Goal: Task Accomplishment & Management: Use online tool/utility

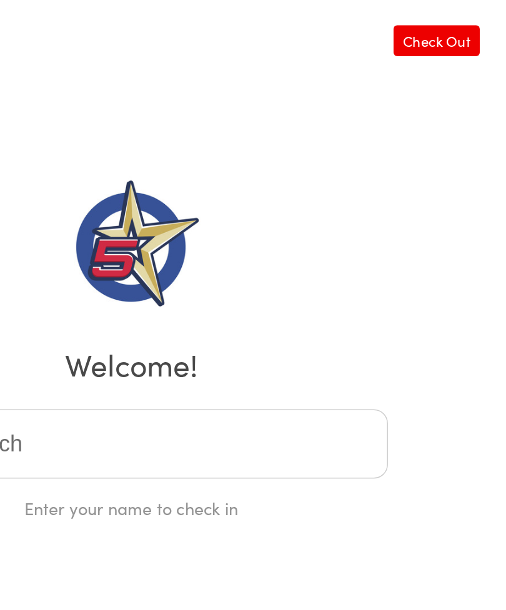
click at [428, 26] on link "Check Out" at bounding box center [456, 31] width 57 height 21
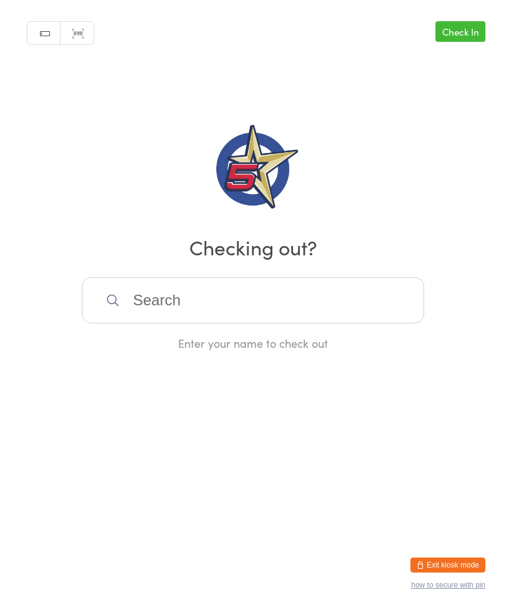
click at [465, 34] on link "Check In" at bounding box center [460, 31] width 50 height 21
click at [367, 309] on input "search" at bounding box center [253, 300] width 342 height 46
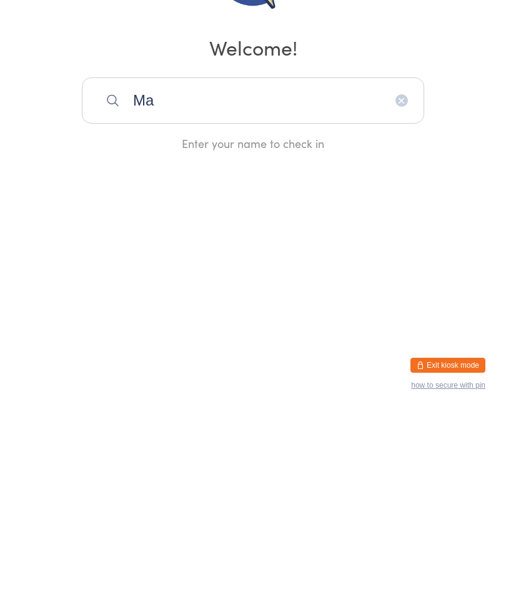
type input "Man"
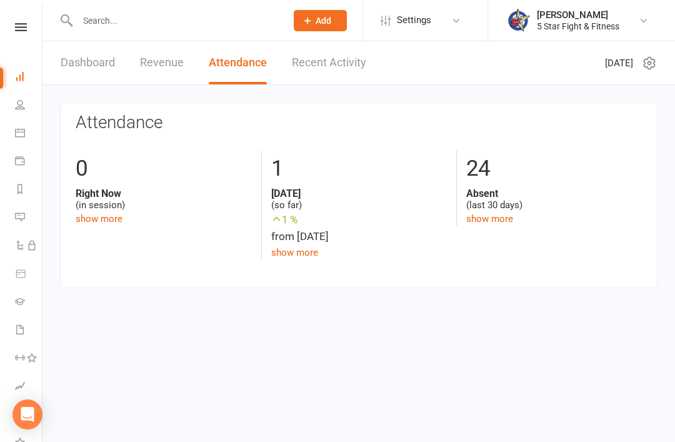
click at [455, 61] on header "Dashboard Revenue Attendance Recent Activity [DATE]" at bounding box center [358, 63] width 632 height 44
click at [348, 61] on link "Recent Activity" at bounding box center [329, 62] width 74 height 43
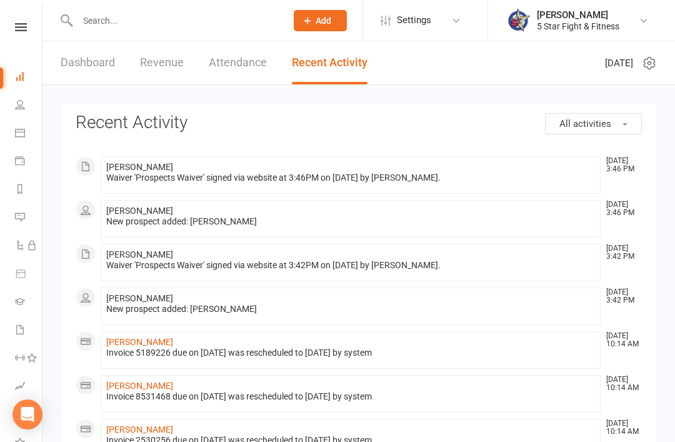
click at [157, 51] on link "Revenue" at bounding box center [162, 62] width 44 height 43
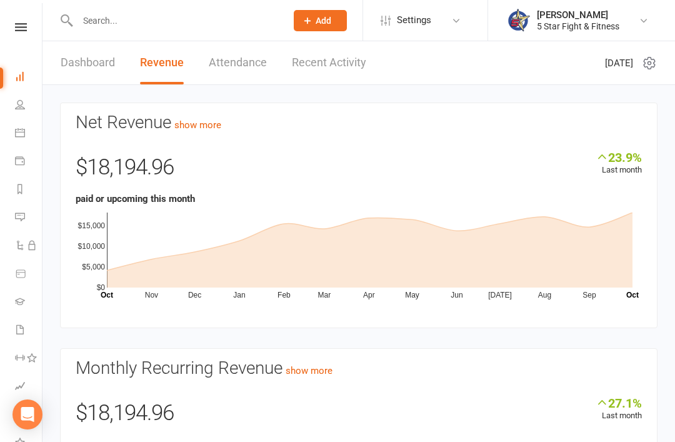
click at [89, 52] on link "Dashboard" at bounding box center [88, 62] width 54 height 43
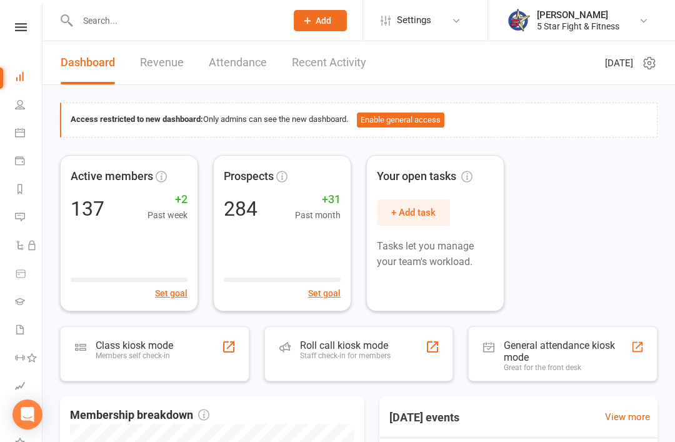
click at [22, 106] on icon at bounding box center [20, 104] width 10 height 10
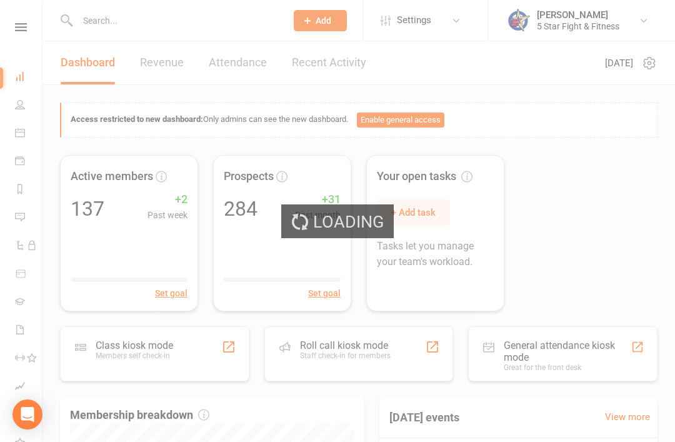
select select "100"
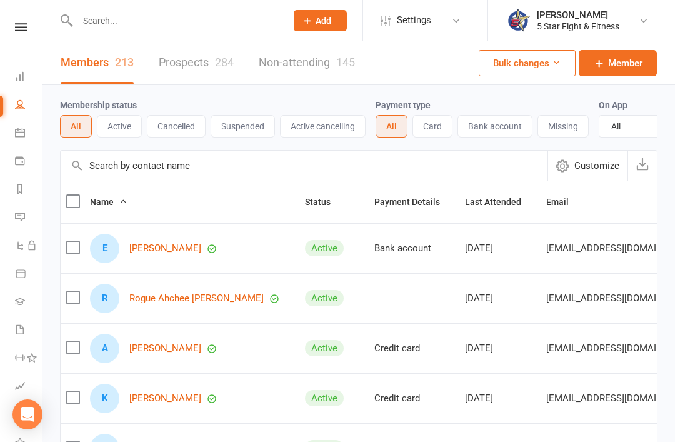
click at [21, 128] on icon at bounding box center [20, 132] width 10 height 10
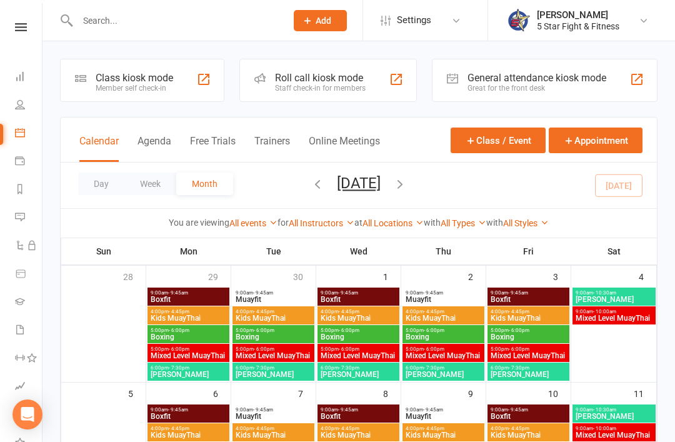
click at [505, 18] on div "[PERSON_NAME]" at bounding box center [578, 14] width 82 height 11
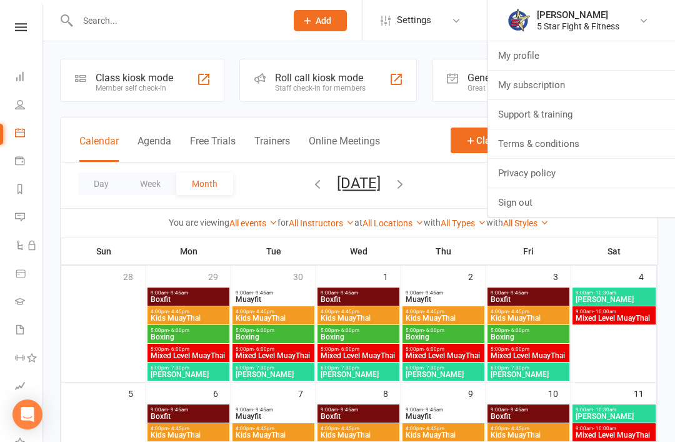
click at [505, 51] on link "My profile" at bounding box center [581, 55] width 187 height 29
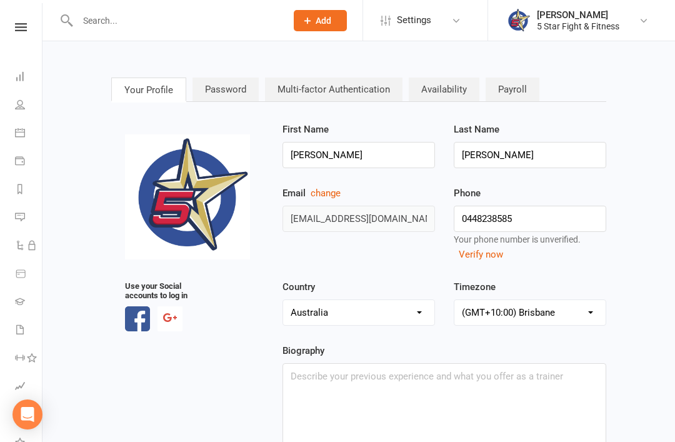
click at [116, 22] on input "text" at bounding box center [176, 20] width 204 height 17
type input "J"
click at [94, 19] on input "text" at bounding box center [176, 20] width 204 height 17
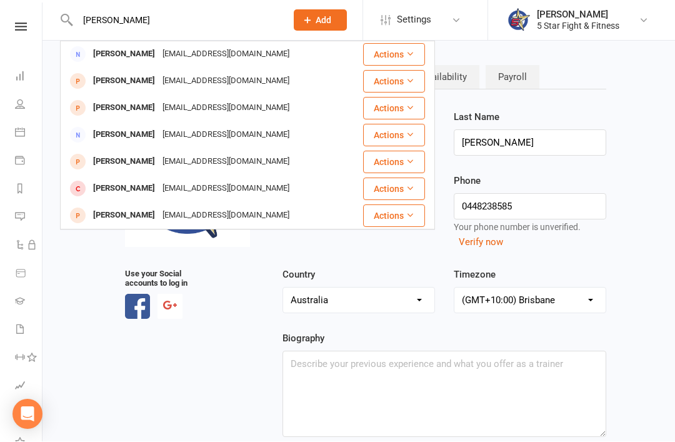
scroll to position [12, 0]
type input "[PERSON_NAME]"
click at [20, 246] on icon at bounding box center [20, 245] width 10 height 10
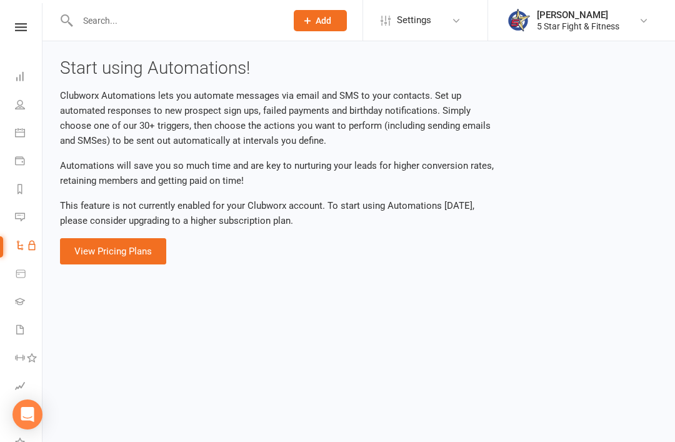
click at [21, 272] on icon at bounding box center [20, 273] width 11 height 11
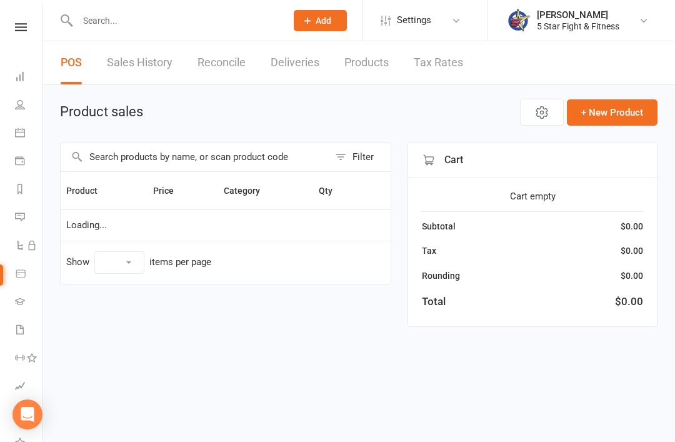
select select "10"
click at [24, 314] on link "Gradings" at bounding box center [29, 303] width 28 height 28
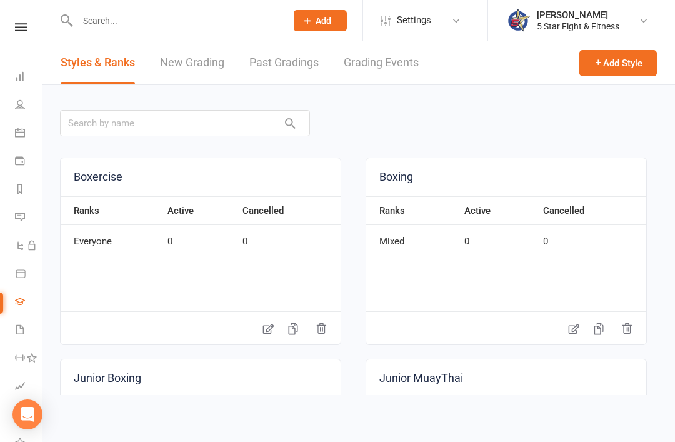
click at [21, 111] on link "People" at bounding box center [29, 106] width 28 height 28
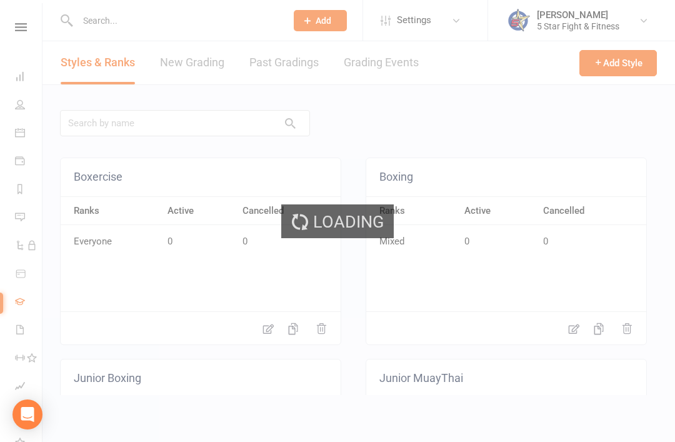
select select "100"
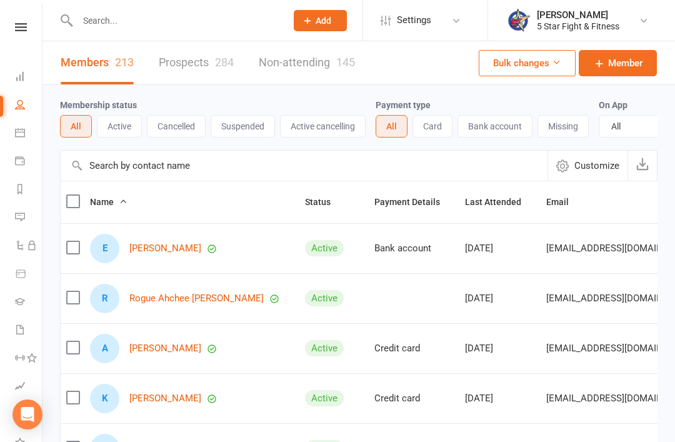
click at [34, 82] on link "Dashboard" at bounding box center [29, 78] width 28 height 28
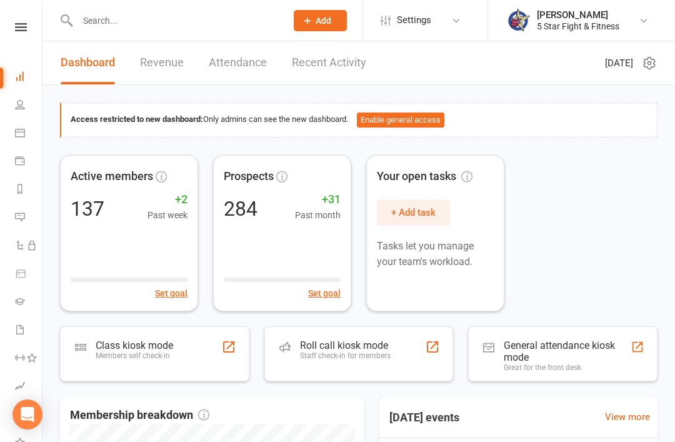
click at [505, 297] on div "Active members 137 +2 Past week Set goal Prospects 284 +31 Past month Set goal …" at bounding box center [358, 233] width 597 height 156
click at [22, 24] on icon at bounding box center [21, 27] width 12 height 8
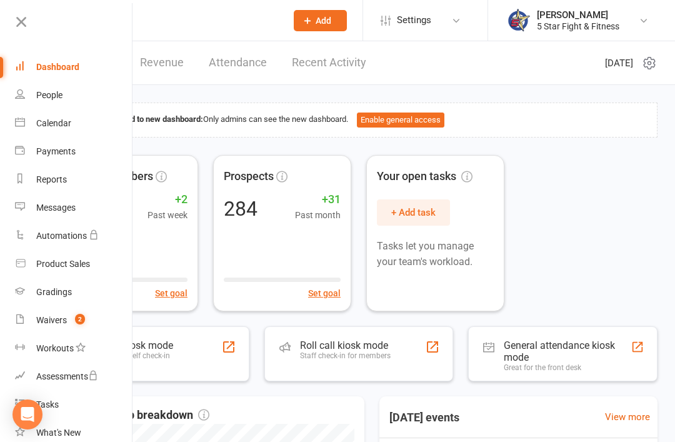
click at [25, 21] on icon at bounding box center [20, 21] width 17 height 17
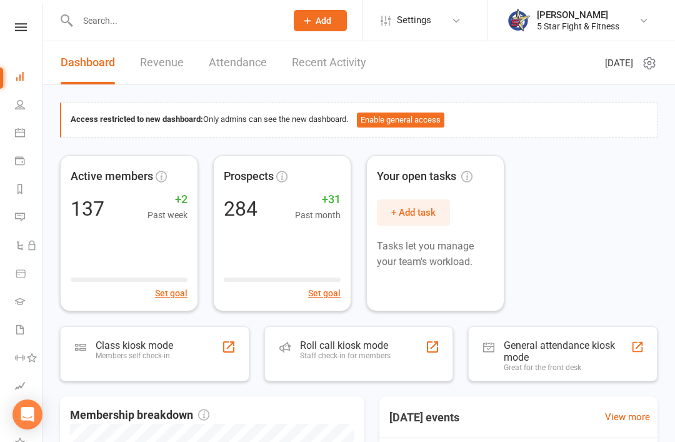
click at [89, 17] on input "text" at bounding box center [176, 20] width 204 height 17
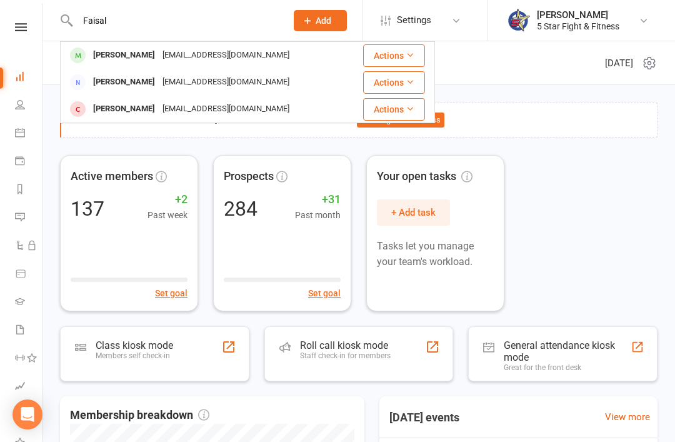
type input "Faisal"
click at [114, 49] on div "[PERSON_NAME]" at bounding box center [123, 55] width 69 height 18
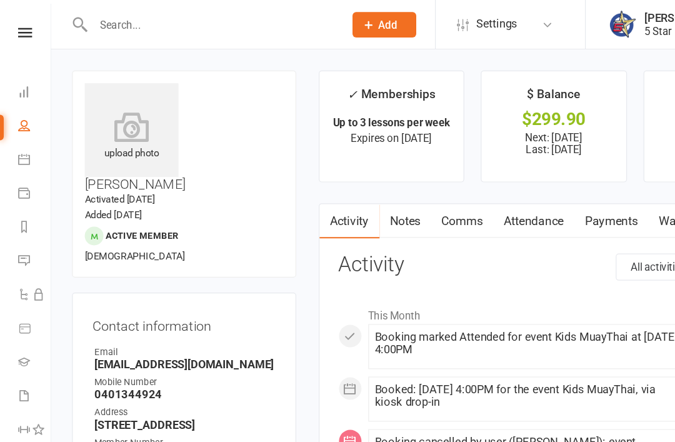
click at [82, 23] on input "text" at bounding box center [176, 20] width 204 height 17
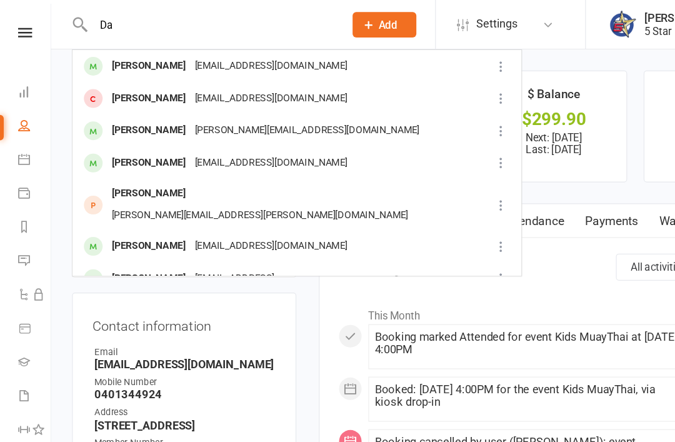
type input "D"
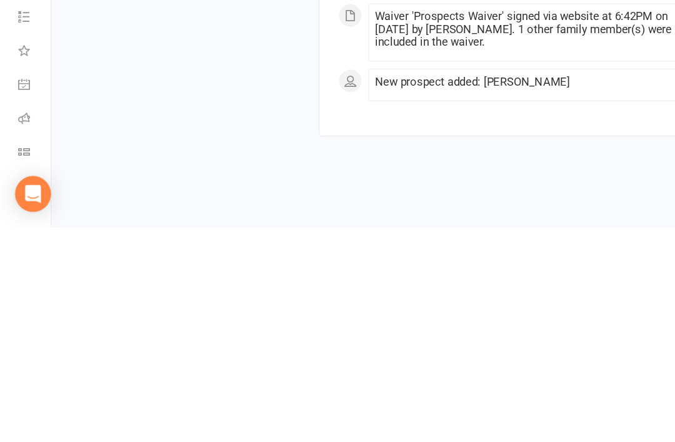
scroll to position [1193, 0]
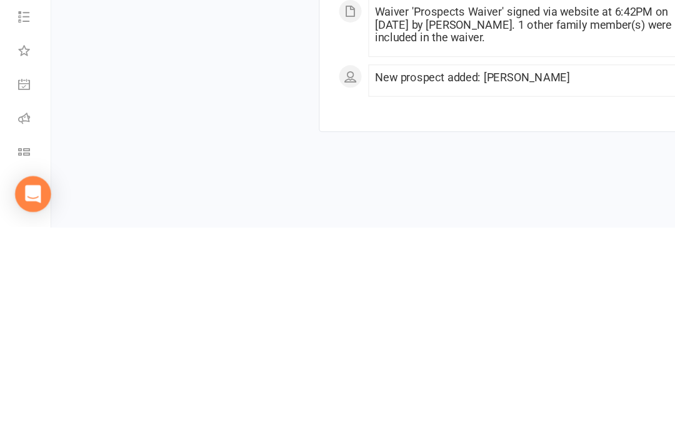
click at [19, 374] on icon at bounding box center [20, 379] width 10 height 10
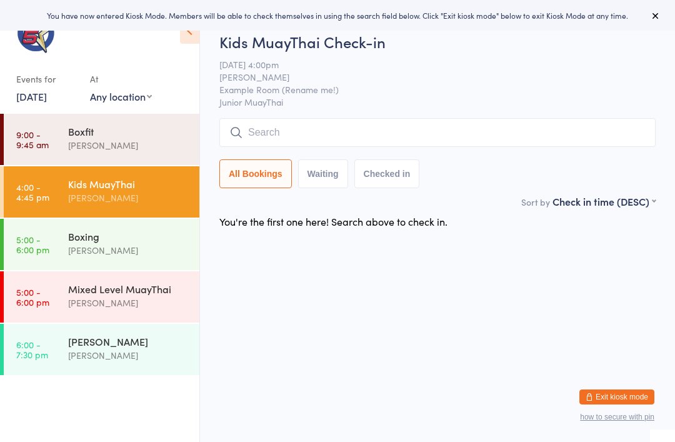
click at [405, 180] on button "Checked in" at bounding box center [387, 173] width 66 height 29
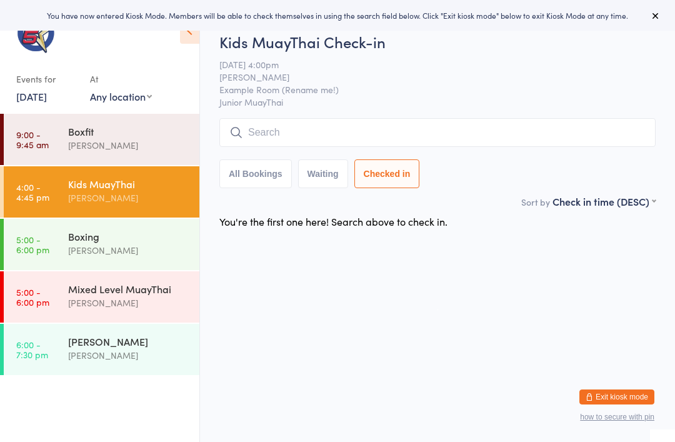
click at [157, 197] on div "[PERSON_NAME]" at bounding box center [128, 198] width 121 height 14
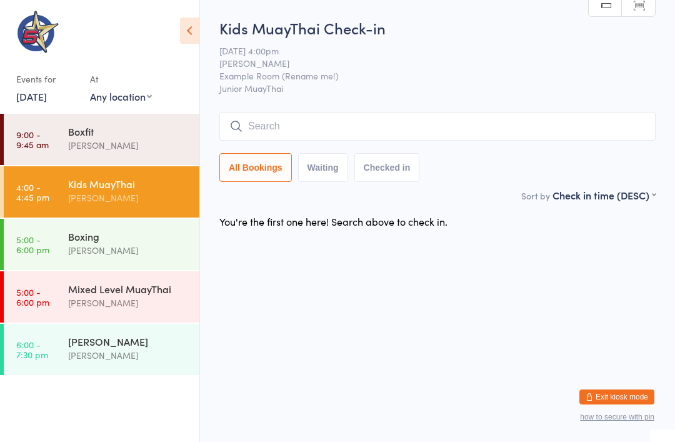
click at [69, 232] on div "Boxing" at bounding box center [128, 236] width 121 height 14
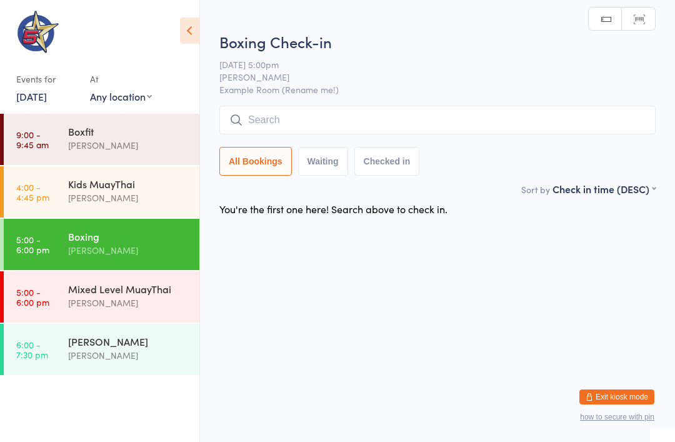
click at [81, 298] on div "[PERSON_NAME]" at bounding box center [128, 302] width 121 height 14
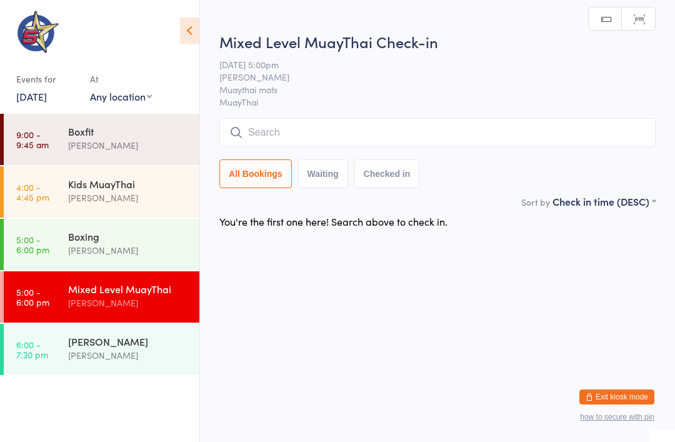
click at [72, 342] on div "[PERSON_NAME]" at bounding box center [128, 341] width 121 height 14
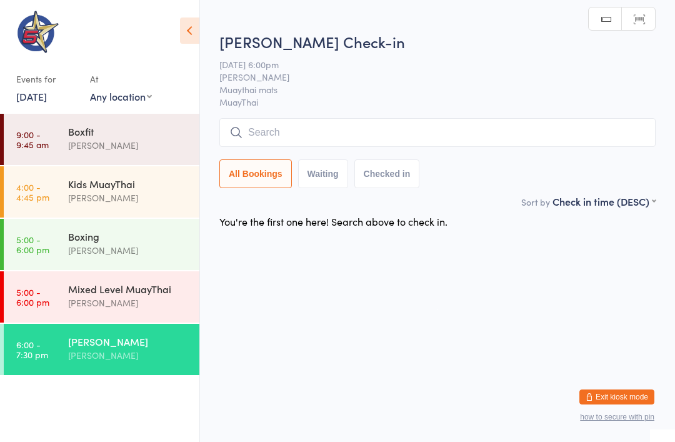
click at [62, 141] on link "9:00 - 9:45 am Boxfit Chris Johnstone" at bounding box center [102, 139] width 196 height 51
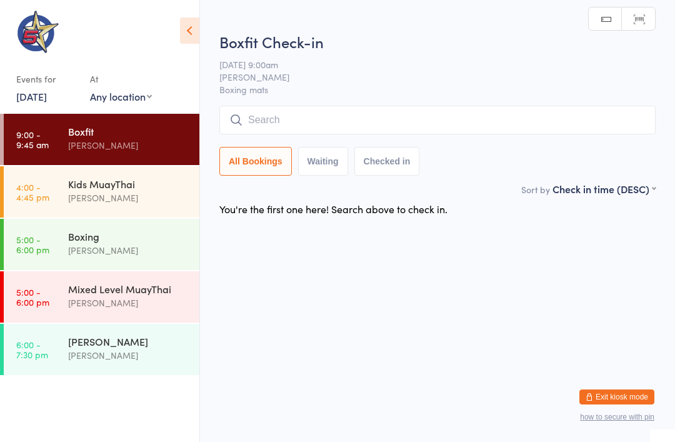
click at [94, 199] on div "[PERSON_NAME]" at bounding box center [128, 198] width 121 height 14
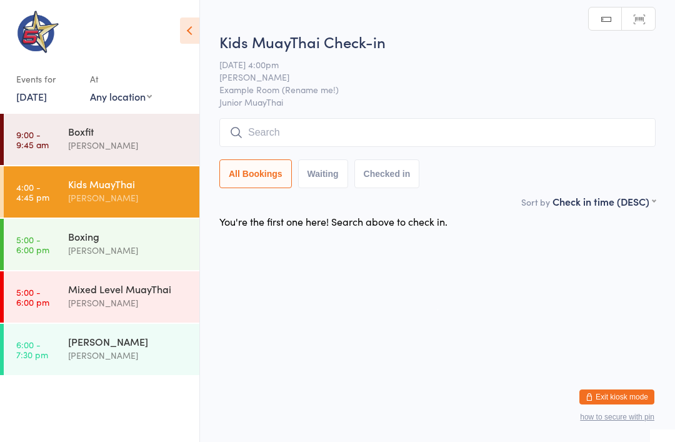
click at [72, 148] on div "[PERSON_NAME]" at bounding box center [128, 145] width 121 height 14
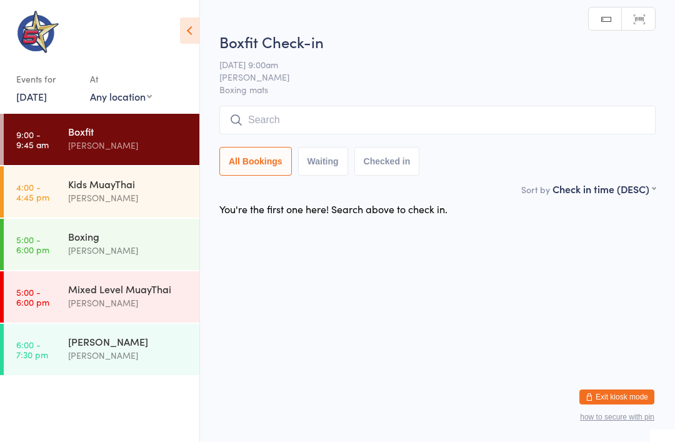
click at [134, 358] on div "[PERSON_NAME]" at bounding box center [128, 355] width 121 height 14
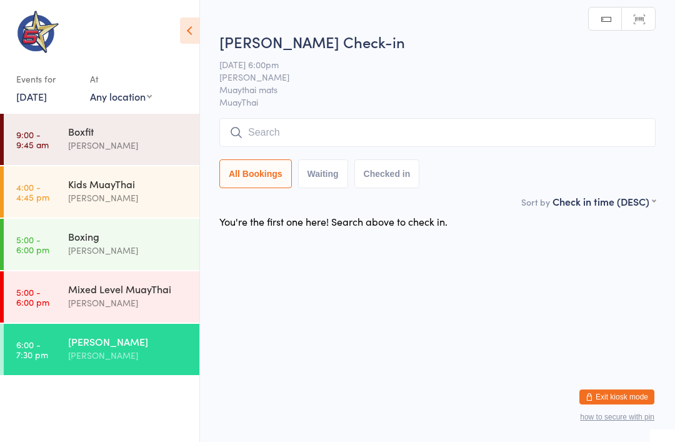
click at [442, 139] on input "search" at bounding box center [437, 132] width 436 height 29
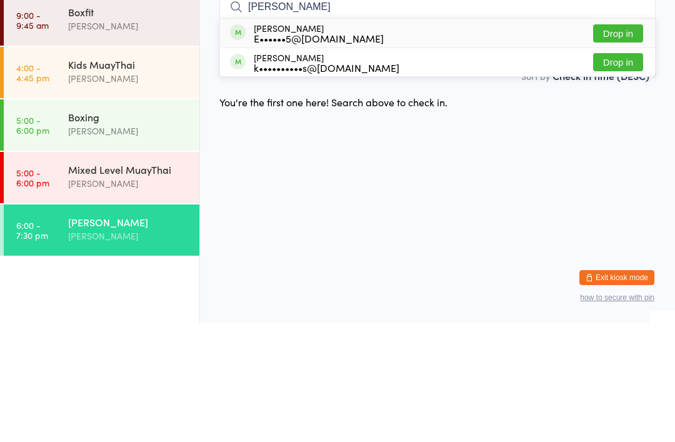
type input "Edie"
click at [624, 144] on button "Drop in" at bounding box center [618, 153] width 50 height 18
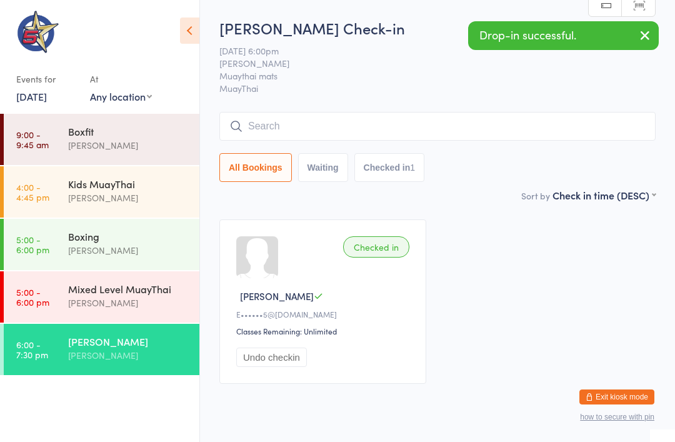
click at [58, 163] on link "9:00 - 9:45 am Boxfit Chris Johnstone" at bounding box center [102, 139] width 196 height 51
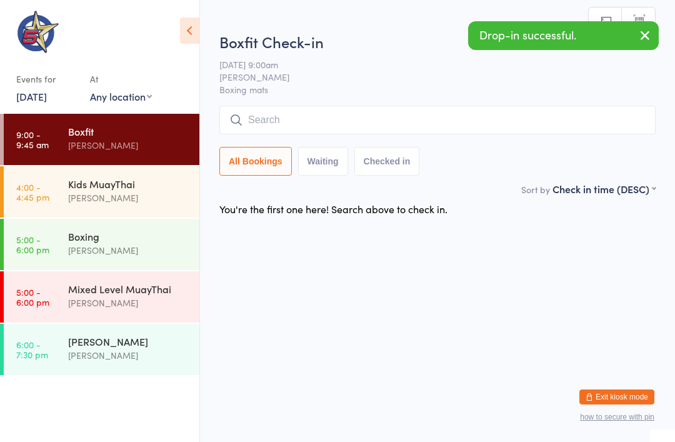
click at [66, 181] on link "4:00 - 4:45 pm Kids MuayThai Kim Townsend" at bounding box center [102, 191] width 196 height 51
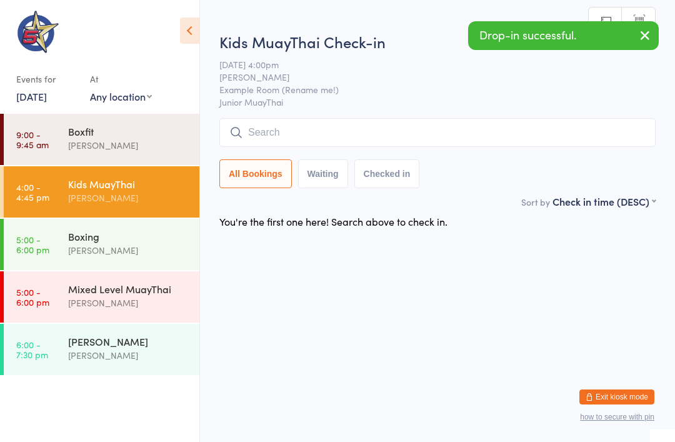
click at [81, 240] on div "Boxing" at bounding box center [128, 236] width 121 height 14
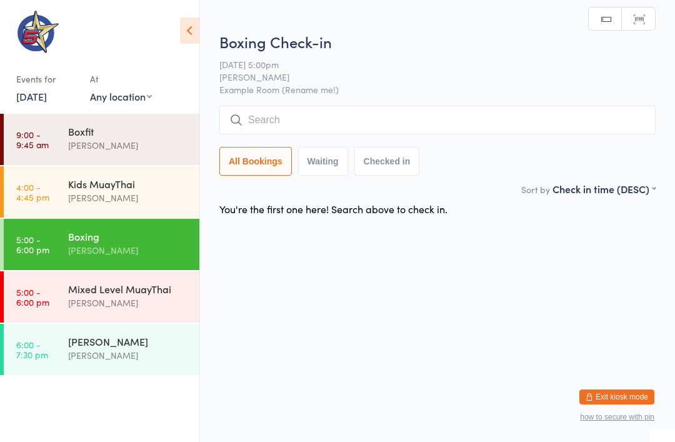
click at [335, 176] on button "Waiting" at bounding box center [323, 161] width 50 height 29
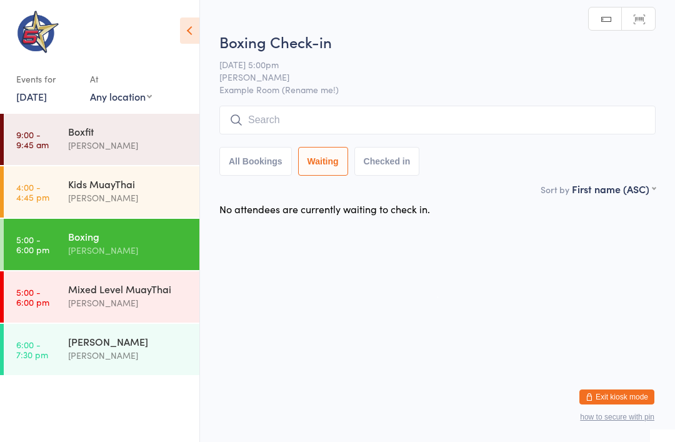
click at [267, 154] on button "All Bookings" at bounding box center [255, 161] width 72 height 29
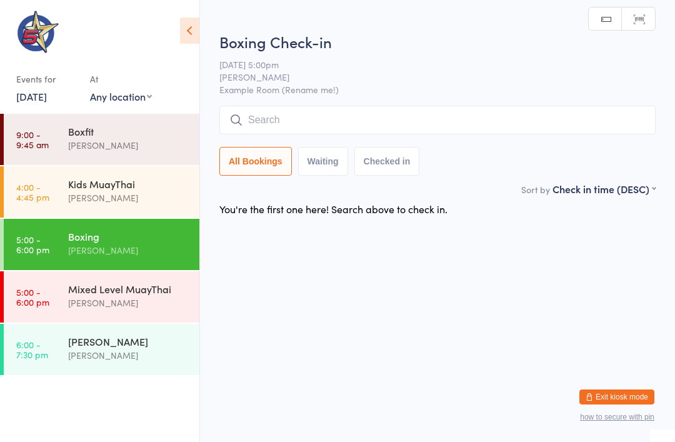
select select "5"
click at [67, 347] on link "6:00 - 7:30 pm Fighters only Chris Johnstone" at bounding box center [102, 349] width 196 height 51
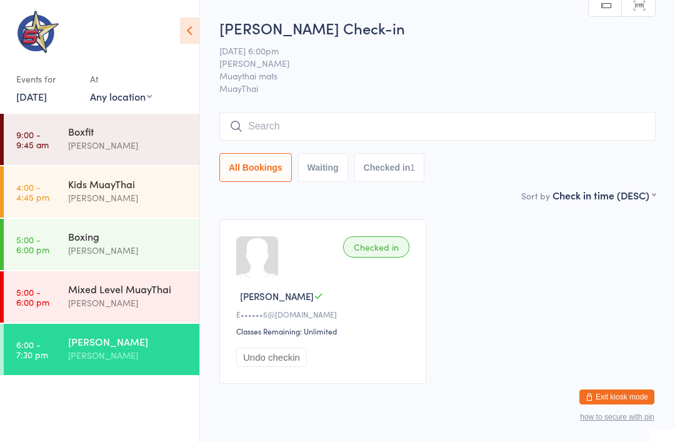
click at [64, 147] on link "9:00 - 9:45 am Boxfit Chris Johnstone" at bounding box center [102, 139] width 196 height 51
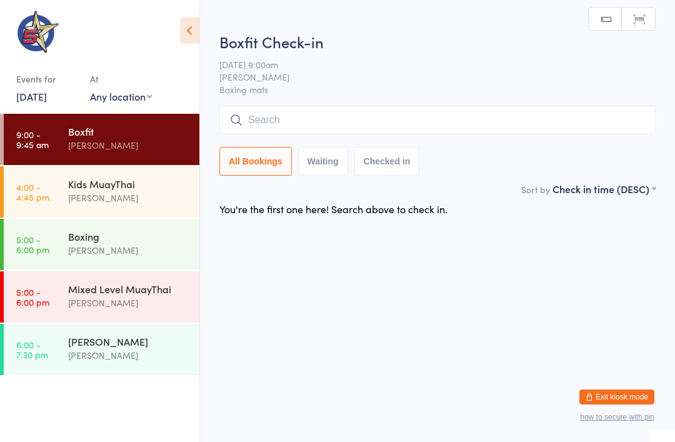
click at [72, 205] on div "[PERSON_NAME]" at bounding box center [128, 198] width 121 height 14
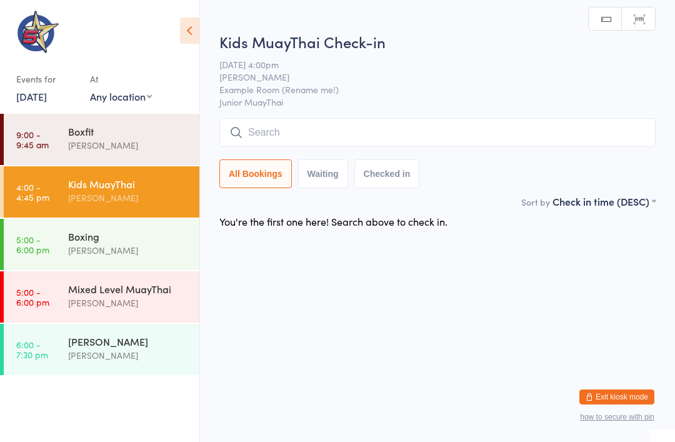
click at [58, 242] on link "5:00 - 6:00 pm Boxing Kim Townsend" at bounding box center [102, 244] width 196 height 51
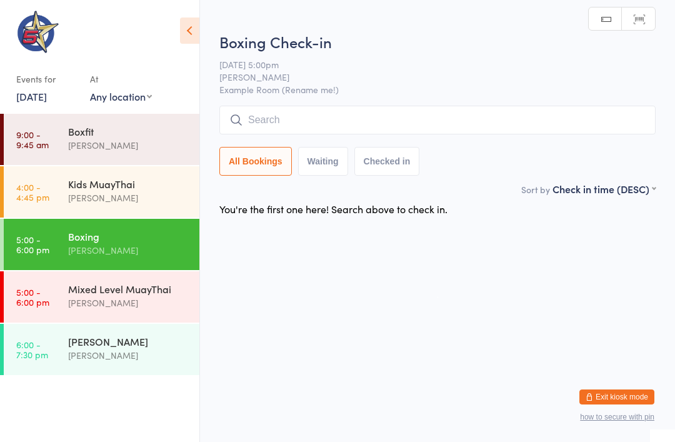
click at [77, 299] on div "[PERSON_NAME]" at bounding box center [128, 302] width 121 height 14
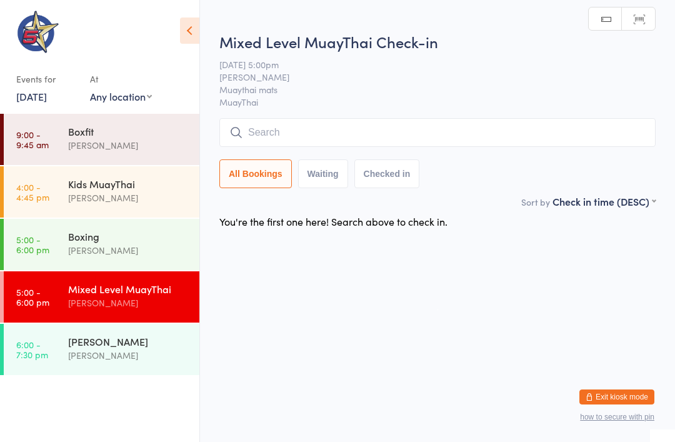
click at [67, 364] on link "6:00 - 7:30 pm Fighters only Chris Johnstone" at bounding box center [102, 349] width 196 height 51
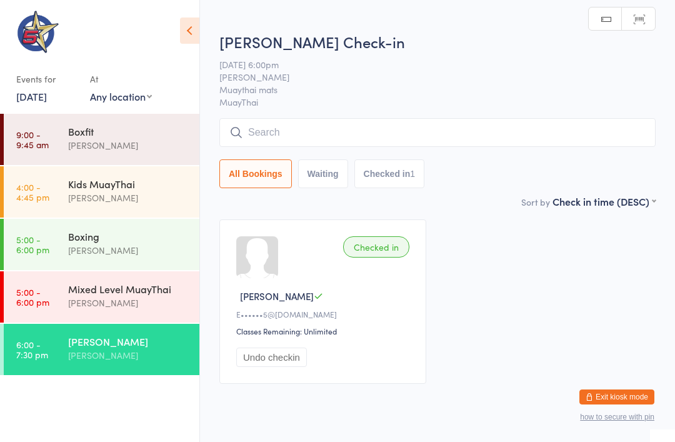
click at [53, 268] on link "5:00 - 6:00 pm Boxing Kim Townsend" at bounding box center [102, 244] width 196 height 51
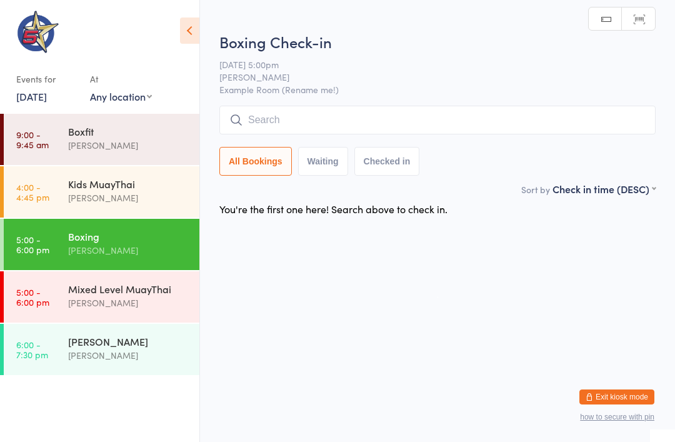
click at [75, 347] on div "[PERSON_NAME]" at bounding box center [128, 341] width 121 height 14
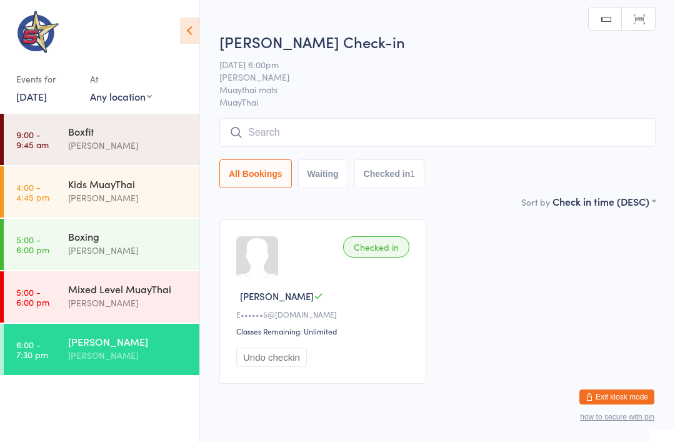
click at [530, 126] on input "search" at bounding box center [437, 132] width 436 height 29
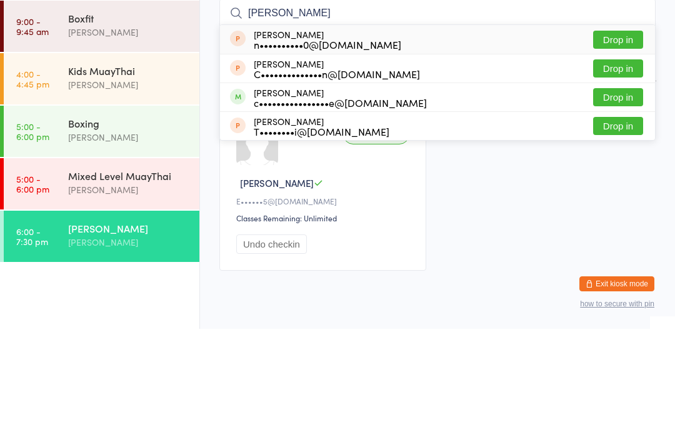
type input "Cass"
click at [620, 201] on button "Drop in" at bounding box center [618, 210] width 50 height 18
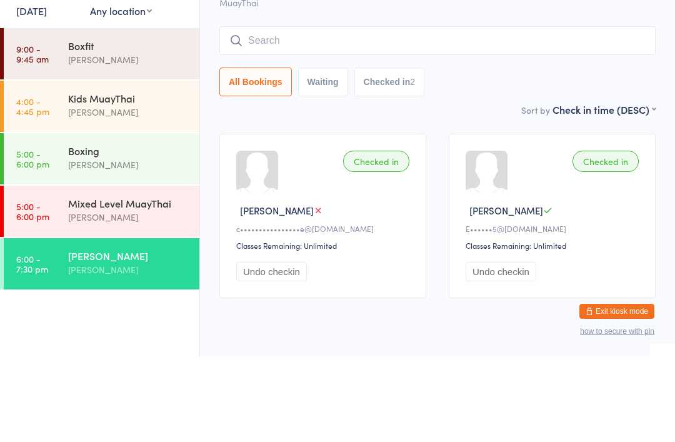
click at [56, 166] on link "4:00 - 4:45 pm Kids MuayThai Kim Townsend" at bounding box center [102, 191] width 196 height 51
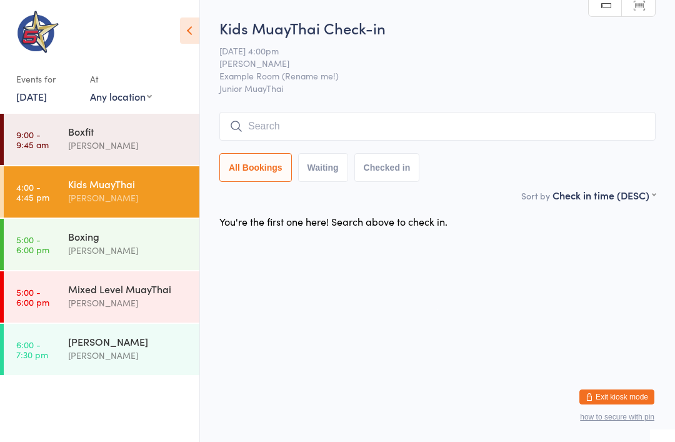
click at [502, 127] on input "search" at bounding box center [437, 126] width 436 height 29
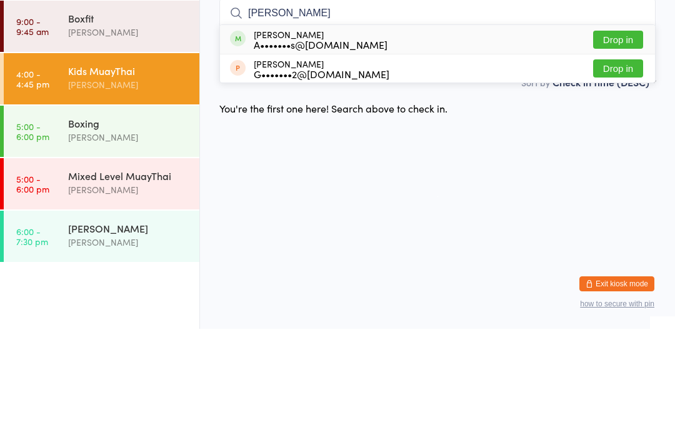
type input "Amalia"
click at [627, 144] on button "Drop in" at bounding box center [618, 153] width 50 height 18
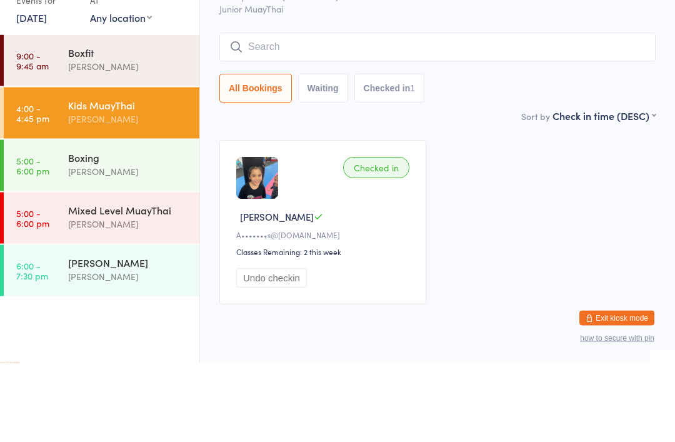
click at [582, 112] on input "search" at bounding box center [437, 126] width 436 height 29
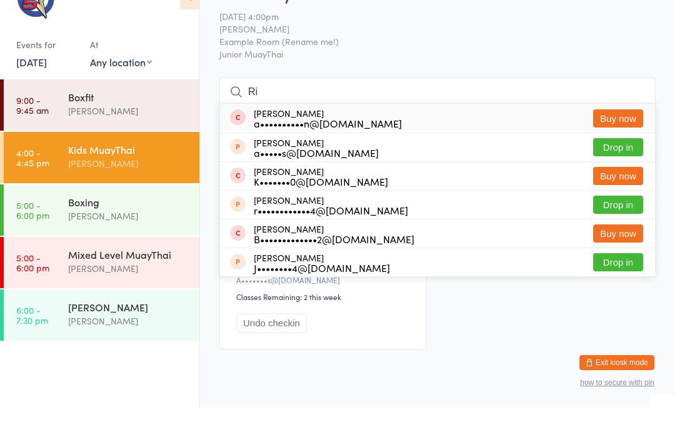
type input "R"
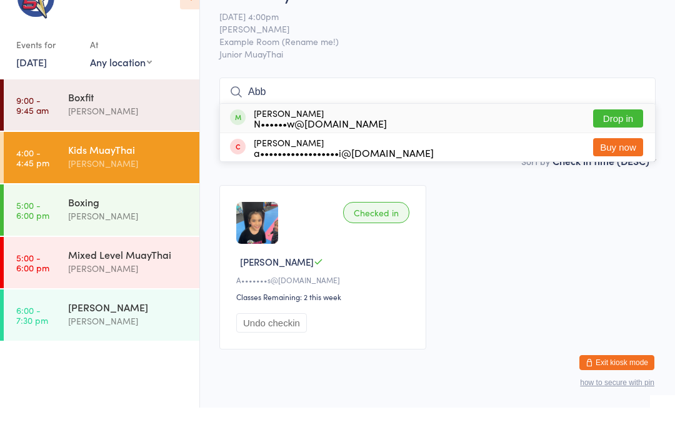
type input "Abb"
click at [630, 172] on button "Buy now" at bounding box center [618, 181] width 50 height 18
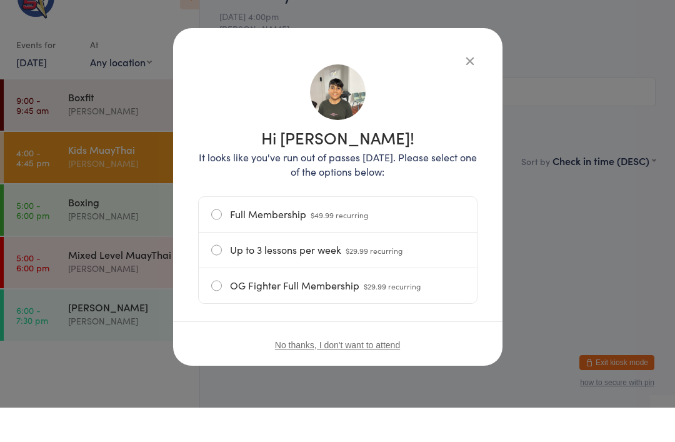
scroll to position [34, 0]
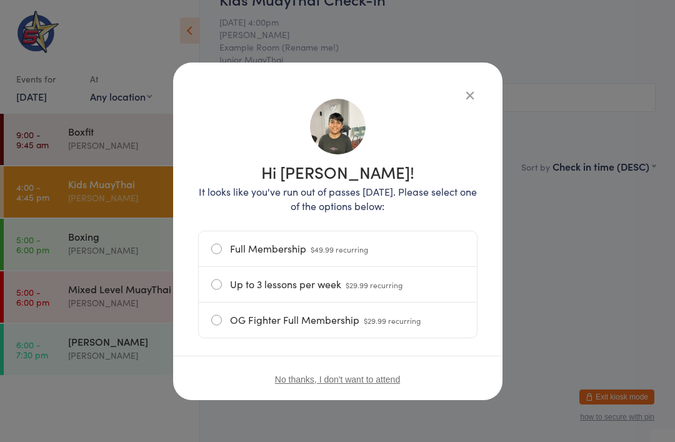
click at [475, 97] on icon "button" at bounding box center [470, 95] width 14 height 14
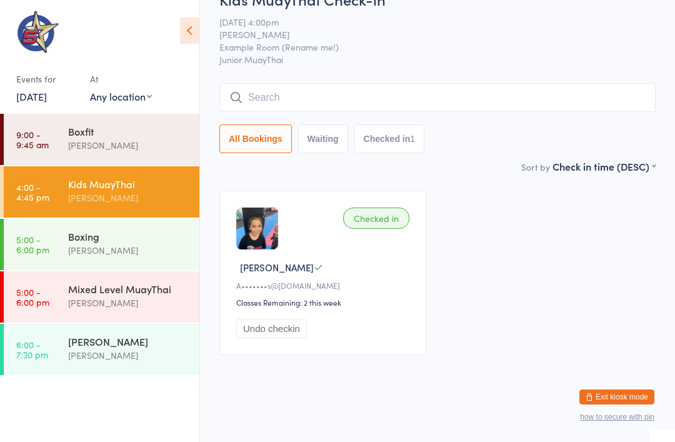
click at [496, 98] on input "search" at bounding box center [437, 97] width 436 height 29
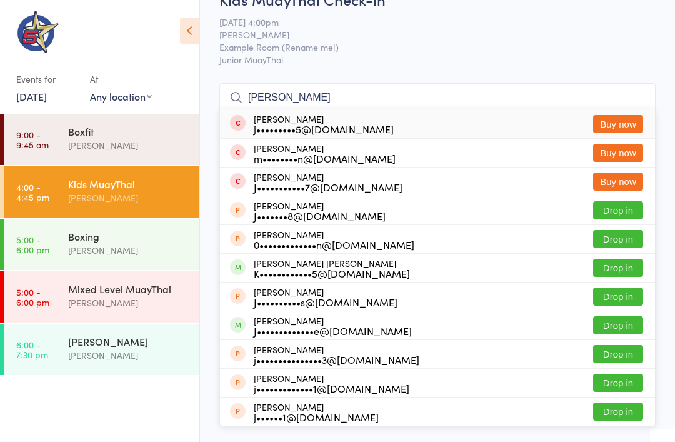
type input "J"
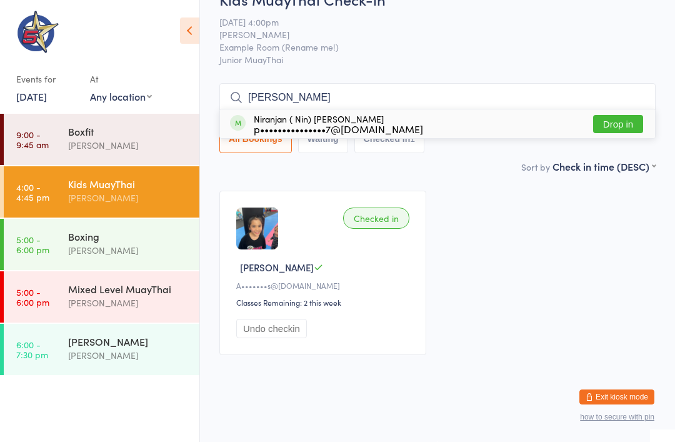
type input "Niranj"
click at [423, 121] on div "Niranjan ( Nin) Prathap p•••••••••••••••7@gmail.com Drop in" at bounding box center [437, 123] width 435 height 29
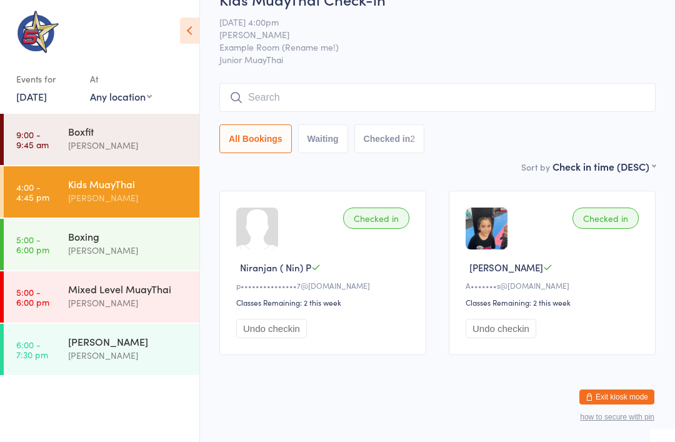
click at [97, 247] on div "[PERSON_NAME]" at bounding box center [128, 250] width 121 height 14
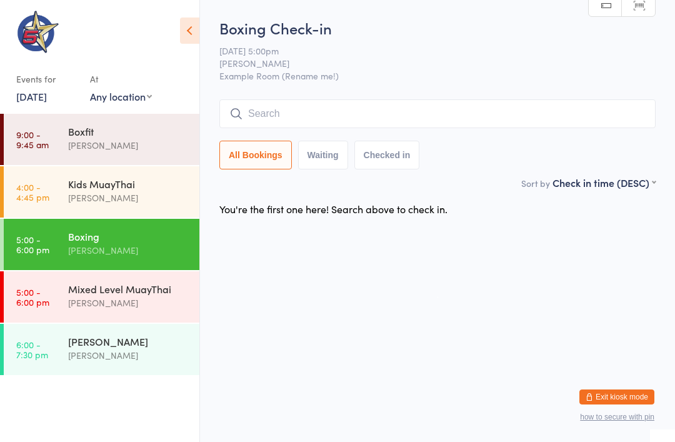
click at [152, 245] on div "[PERSON_NAME]" at bounding box center [128, 250] width 121 height 14
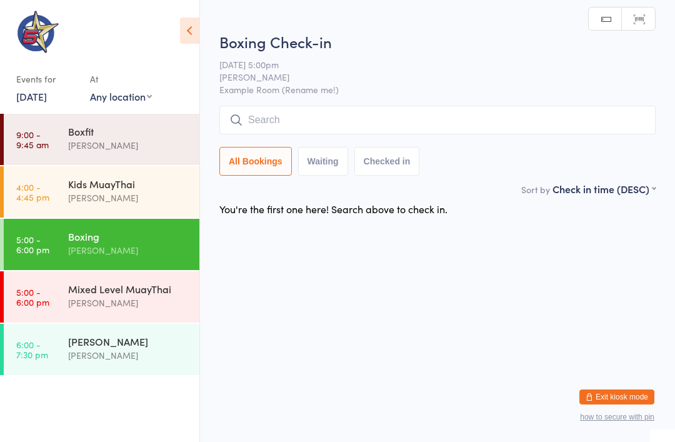
click at [328, 117] on input "search" at bounding box center [437, 120] width 436 height 29
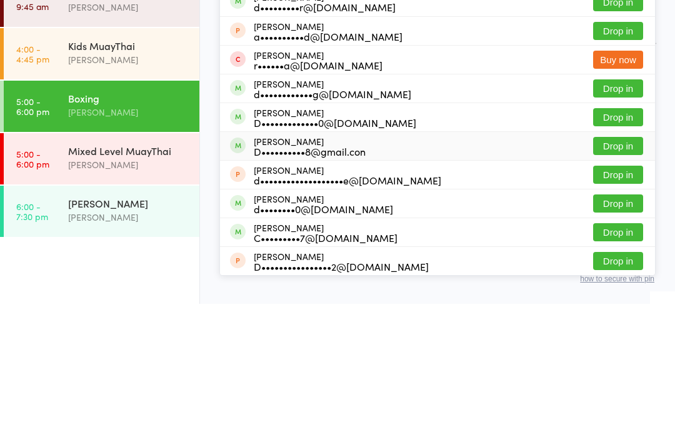
type input "Dav"
click at [343, 284] on div "D••••••••••8@gmail.con" at bounding box center [310, 289] width 112 height 10
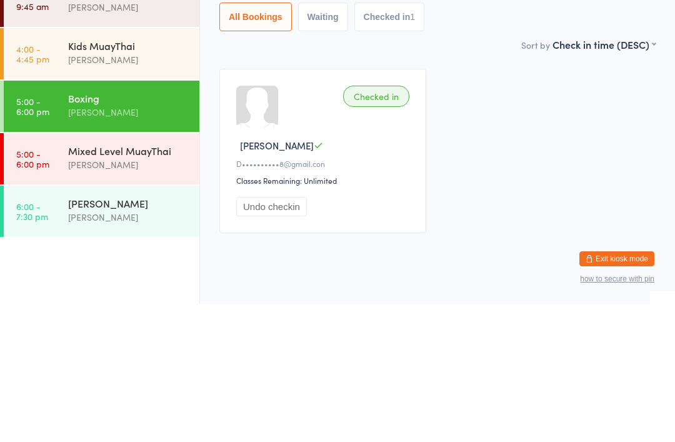
scroll to position [32, 0]
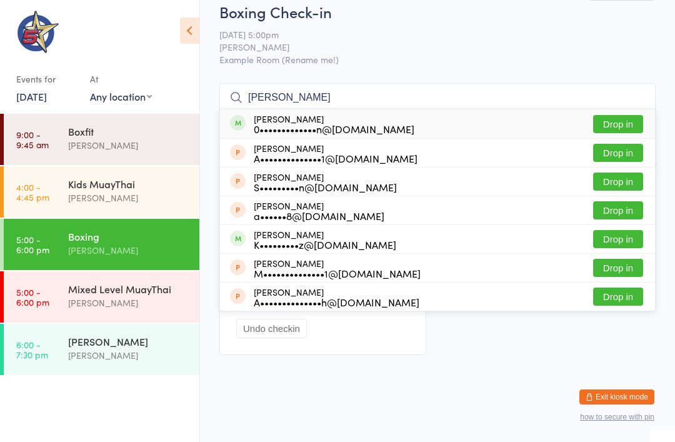
type input "Aleisha"
click at [618, 115] on button "Drop in" at bounding box center [618, 124] width 50 height 18
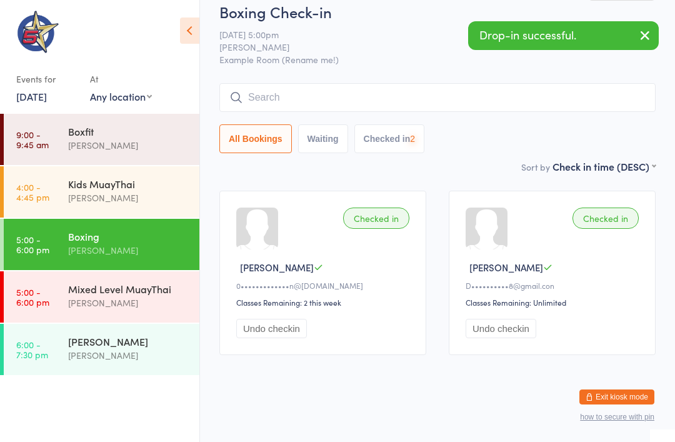
click at [355, 85] on input "search" at bounding box center [437, 97] width 436 height 29
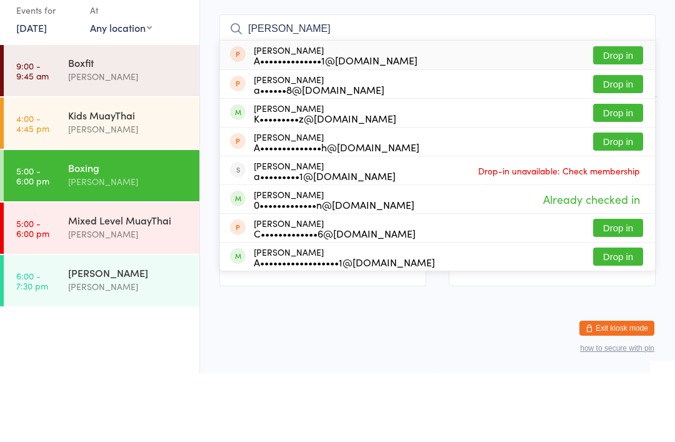
type input "Alex"
click at [610, 172] on button "Drop in" at bounding box center [618, 181] width 50 height 18
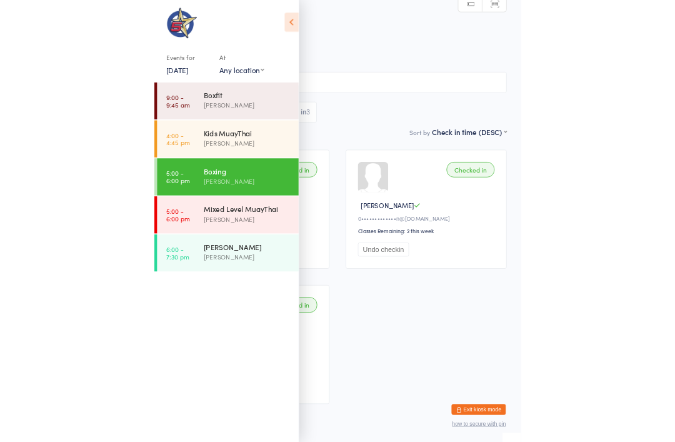
scroll to position [101, 0]
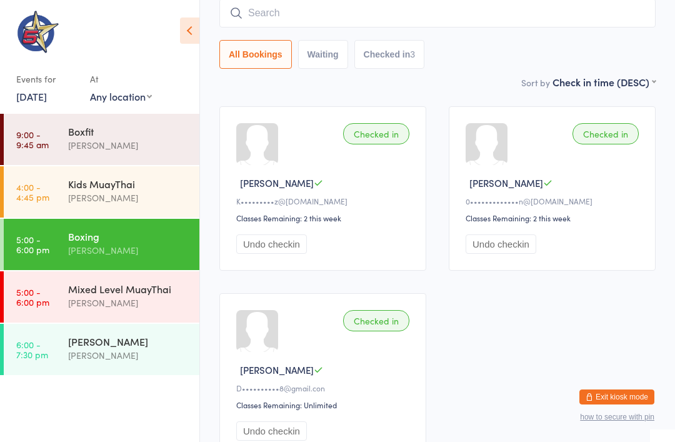
click at [58, 288] on link "5:00 - 6:00 pm Mixed Level MuayThai Chris Johnstone" at bounding box center [102, 296] width 196 height 51
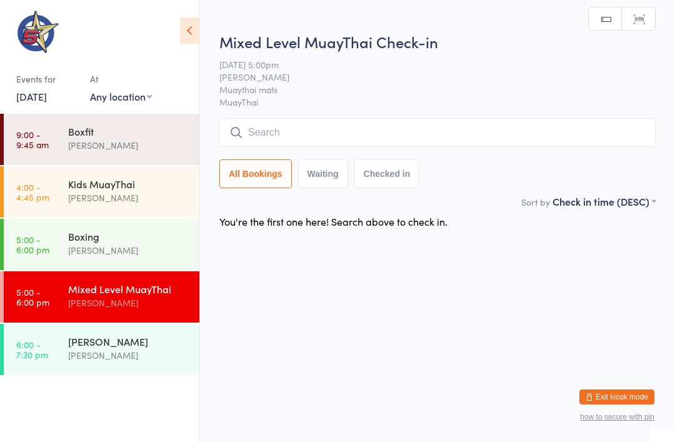
click at [61, 239] on link "5:00 - 6:00 pm Boxing Kim Townsend" at bounding box center [102, 244] width 196 height 51
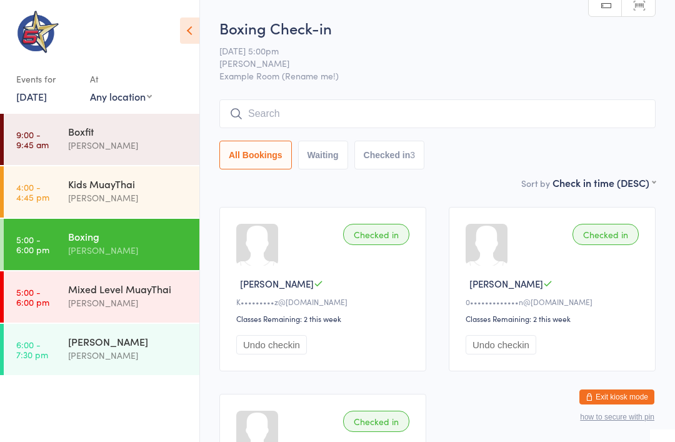
click at [103, 299] on div "[PERSON_NAME]" at bounding box center [128, 302] width 121 height 14
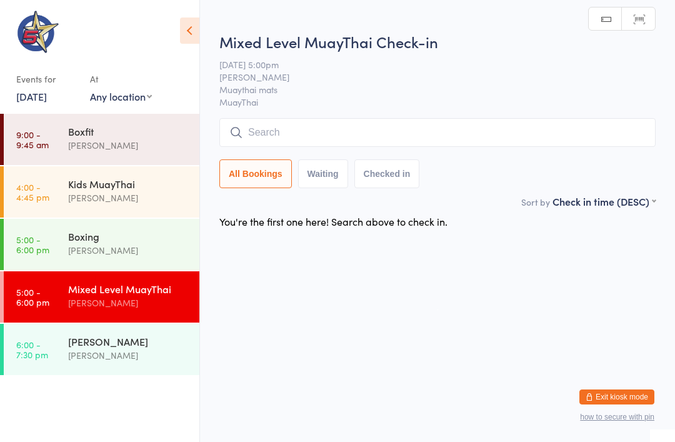
click at [317, 121] on input "search" at bounding box center [437, 132] width 436 height 29
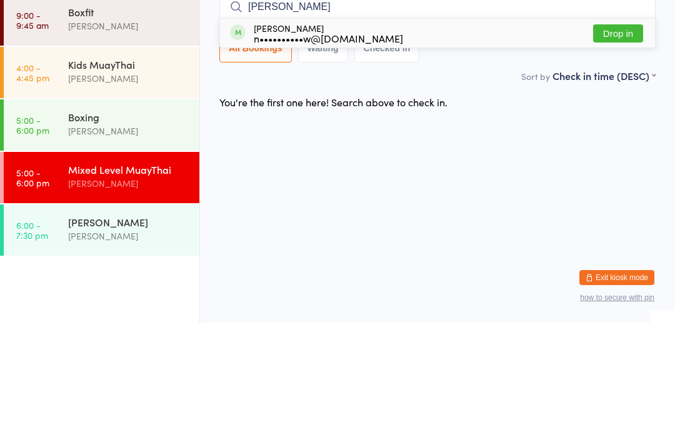
type input "Nicola"
click at [444, 138] on div "Nicola Andrew n••••••••••w@hotmail.com Drop in" at bounding box center [437, 152] width 435 height 29
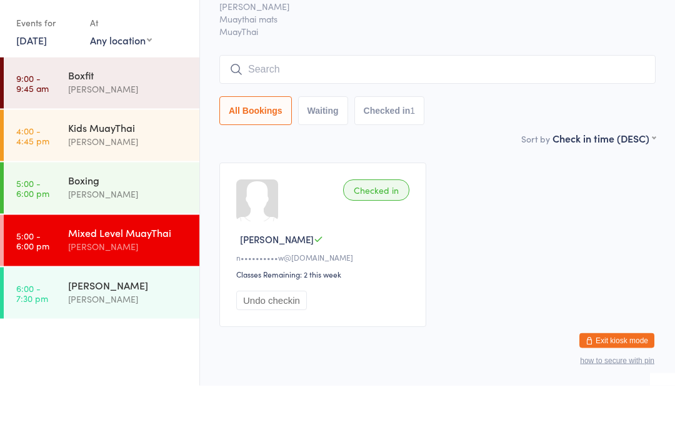
click at [58, 219] on link "5:00 - 6:00 pm Boxing Kim Townsend" at bounding box center [102, 244] width 196 height 51
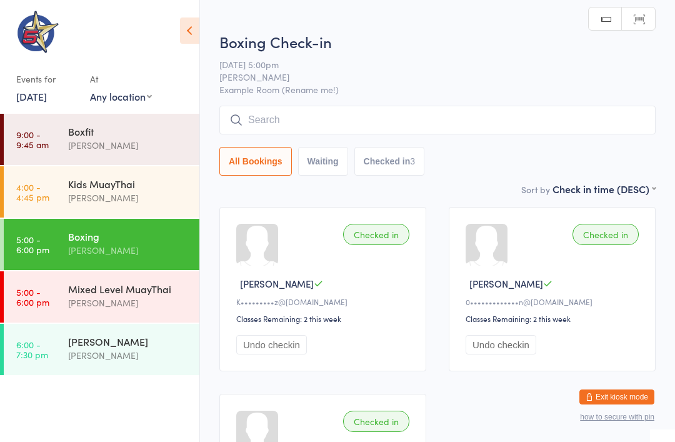
click at [385, 96] on span "Example Room (Rename me!)" at bounding box center [437, 89] width 436 height 12
click at [337, 127] on input "search" at bounding box center [437, 120] width 436 height 29
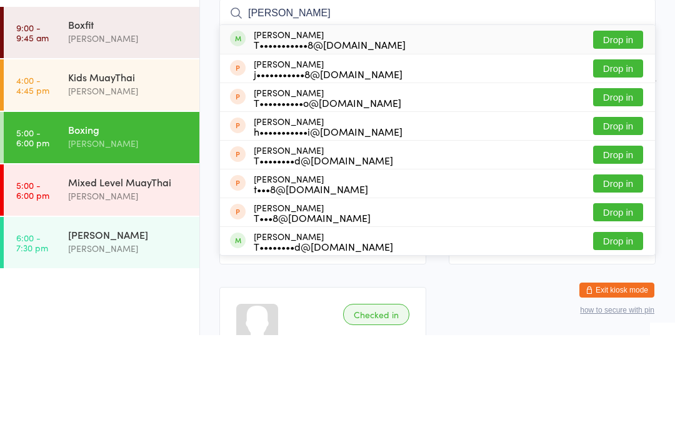
type input "Tim"
click at [614, 137] on button "Drop in" at bounding box center [618, 146] width 50 height 18
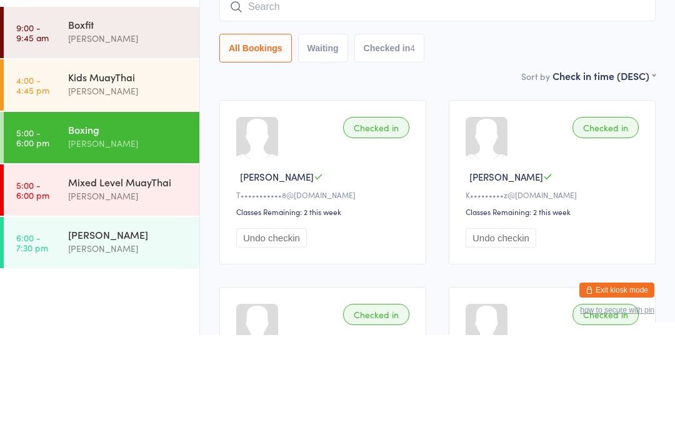
scroll to position [107, 0]
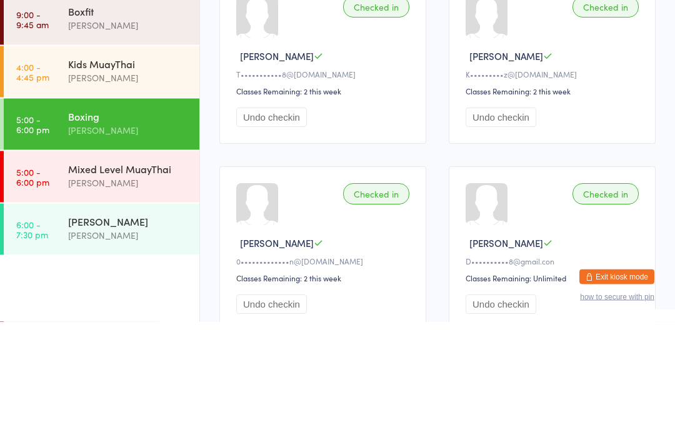
click at [72, 282] on div "Mixed Level MuayThai" at bounding box center [128, 289] width 121 height 14
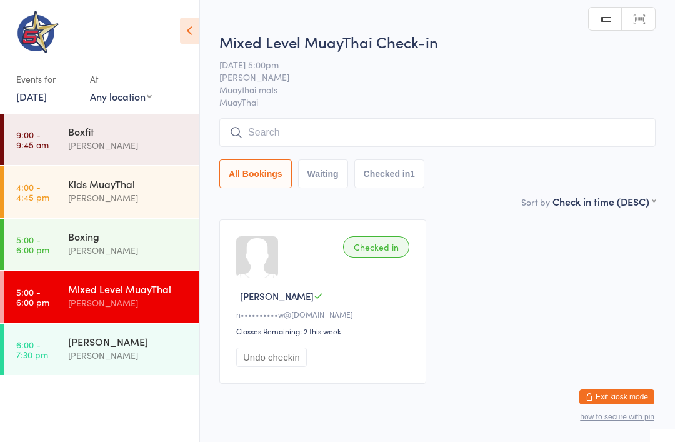
click at [290, 128] on input "search" at bounding box center [437, 132] width 436 height 29
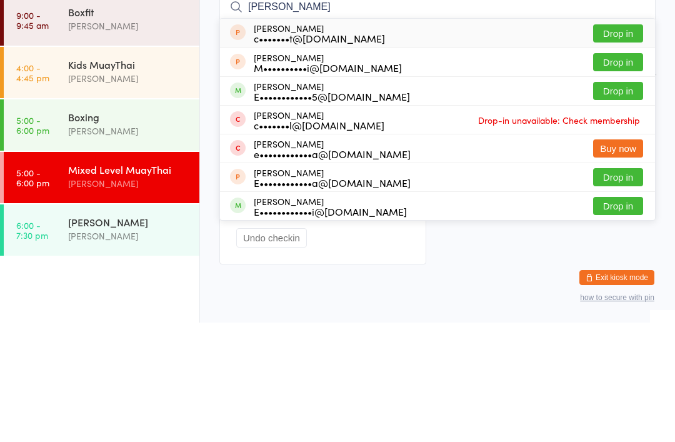
type input "Eli"
click at [605, 201] on button "Drop in" at bounding box center [618, 210] width 50 height 18
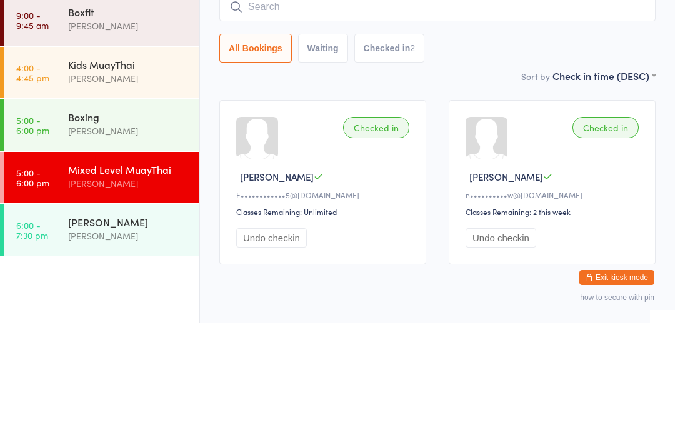
scroll to position [44, 0]
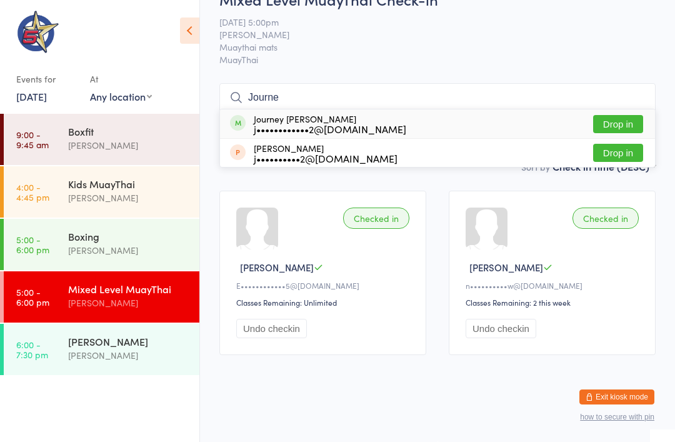
type input "Journe"
click at [610, 118] on button "Drop in" at bounding box center [618, 124] width 50 height 18
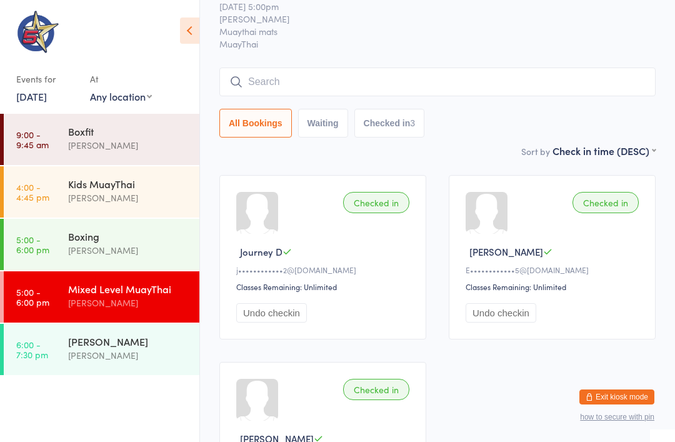
click at [297, 71] on input "search" at bounding box center [437, 81] width 436 height 29
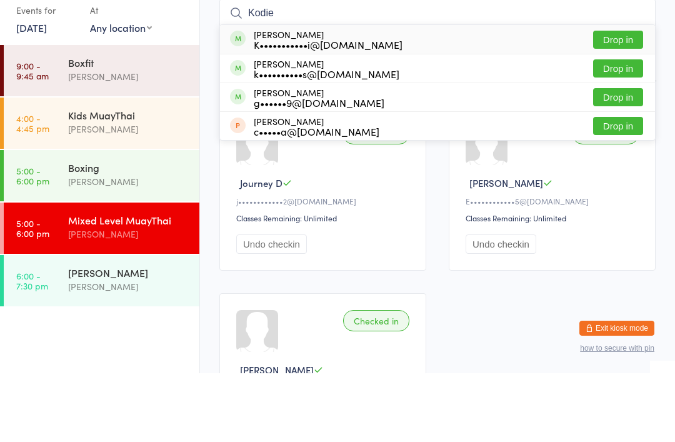
type input "Kodie"
click at [617, 99] on button "Drop in" at bounding box center [618, 108] width 50 height 18
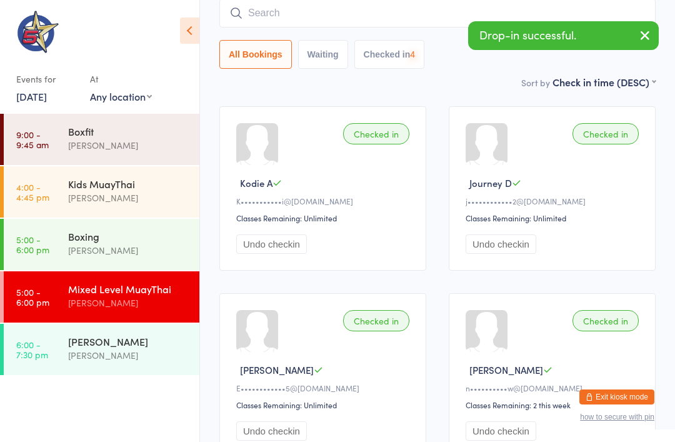
click at [300, 24] on input "search" at bounding box center [437, 13] width 436 height 29
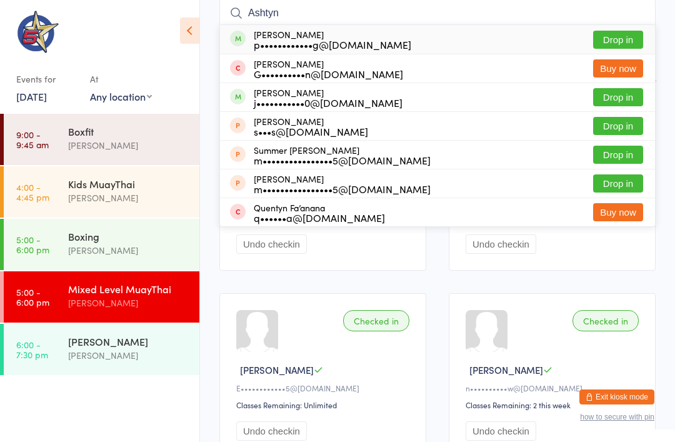
type input "Ashtyn"
click at [608, 37] on button "Drop in" at bounding box center [618, 40] width 50 height 18
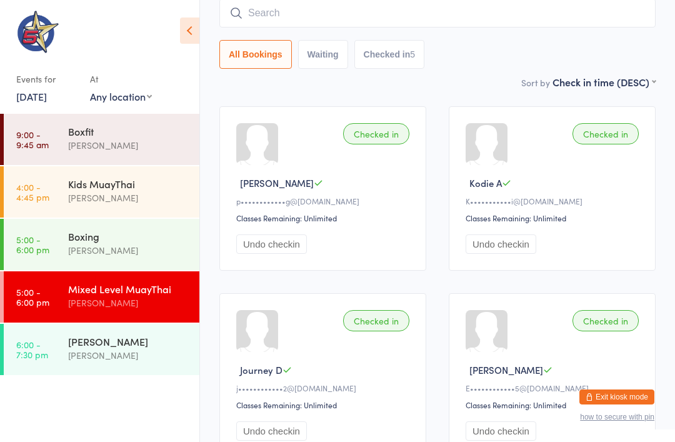
click at [486, 19] on input "search" at bounding box center [437, 13] width 436 height 29
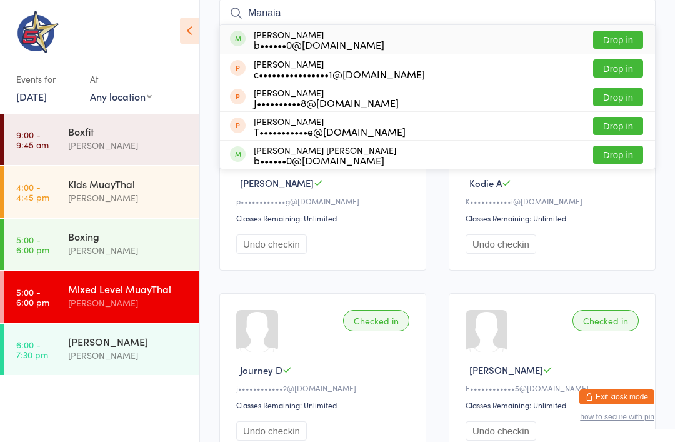
type input "Manaia"
click at [613, 42] on button "Drop in" at bounding box center [618, 40] width 50 height 18
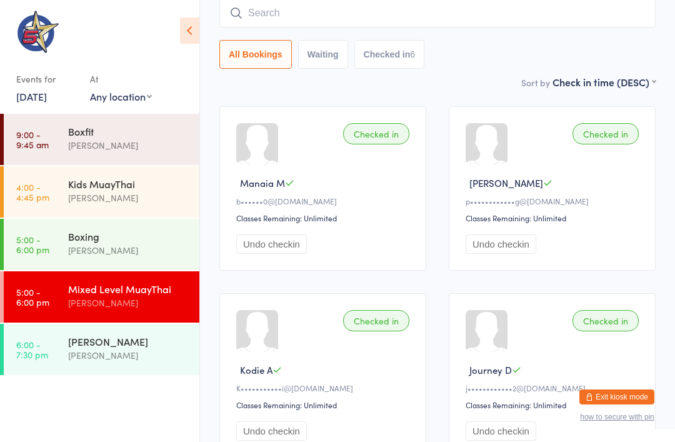
click at [419, 21] on input "search" at bounding box center [437, 13] width 436 height 29
type input "Z"
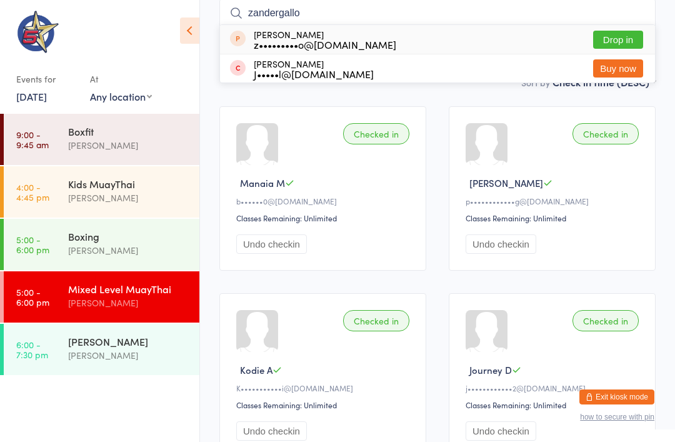
type input "zandergallo"
click at [621, 49] on button "Drop in" at bounding box center [618, 40] width 50 height 18
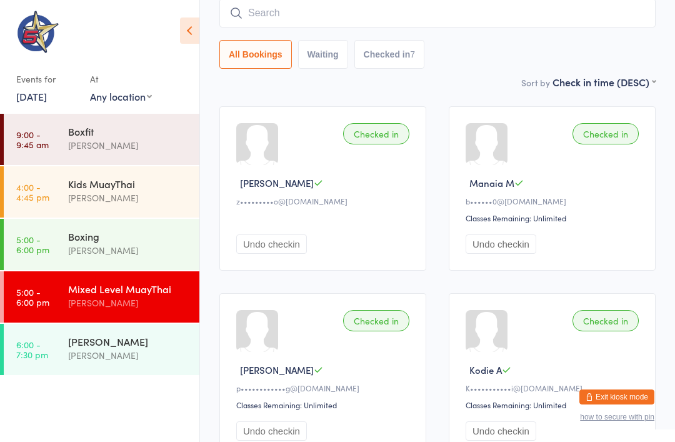
click at [300, 6] on input "search" at bounding box center [437, 13] width 436 height 29
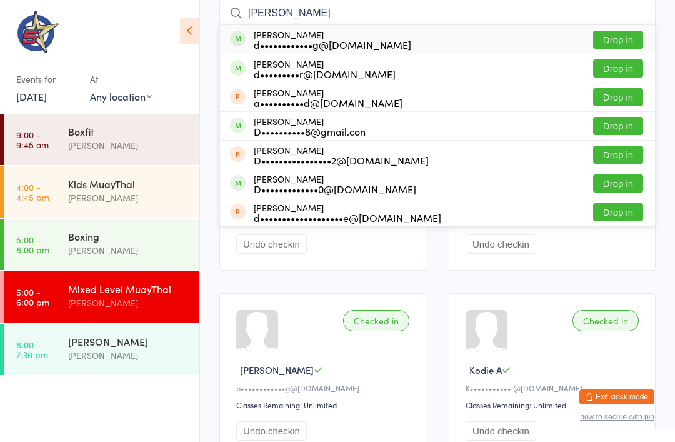
type input "David gou"
click at [620, 36] on button "Drop in" at bounding box center [618, 40] width 50 height 18
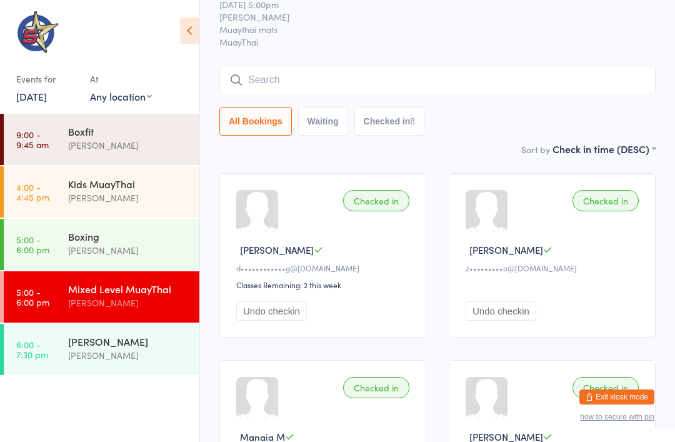
scroll to position [0, 0]
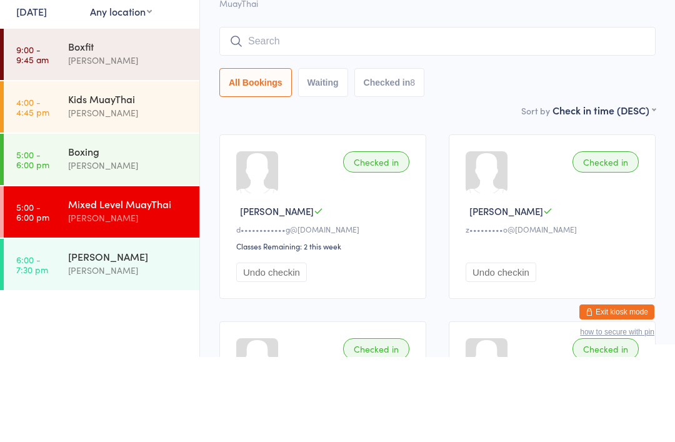
click at [131, 229] on div "Boxing" at bounding box center [128, 236] width 121 height 14
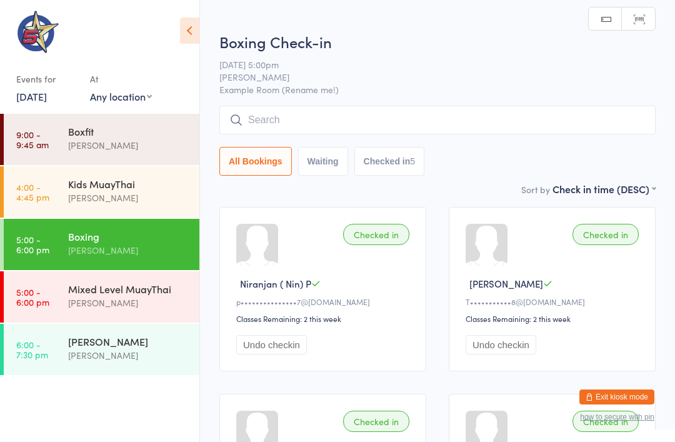
click at [372, 128] on input "search" at bounding box center [437, 120] width 436 height 29
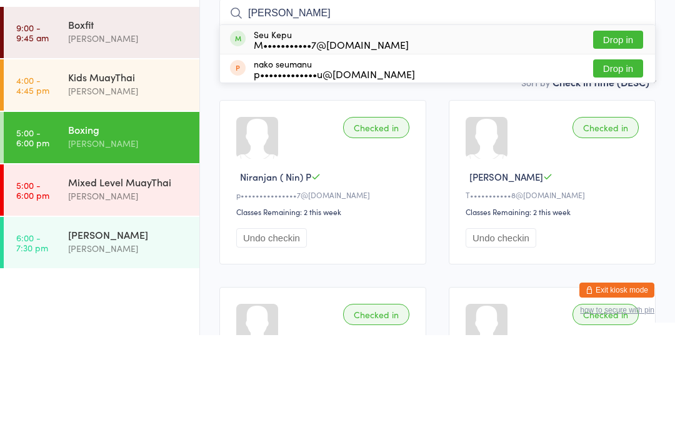
type input "Seu"
click at [551, 132] on div "Seu Kepu M•••••••••••7@live.com Drop in" at bounding box center [437, 146] width 435 height 29
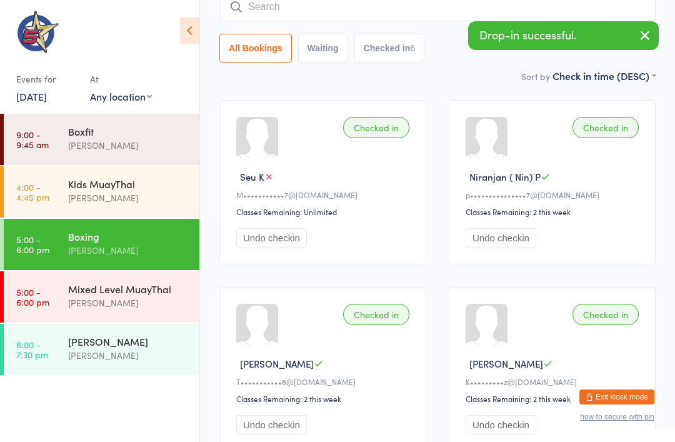
click at [504, 13] on input "search" at bounding box center [437, 7] width 436 height 29
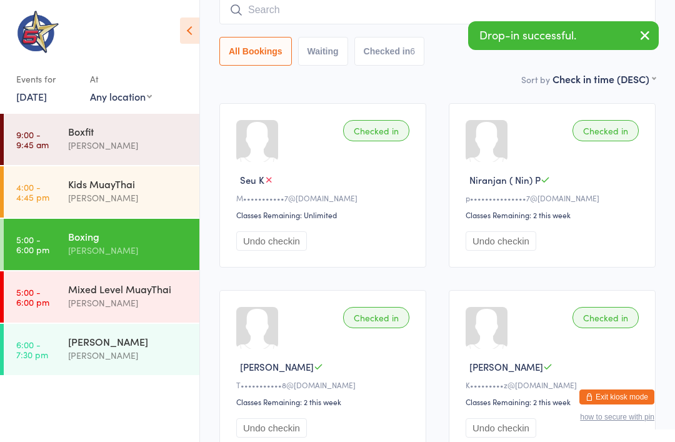
scroll to position [101, 0]
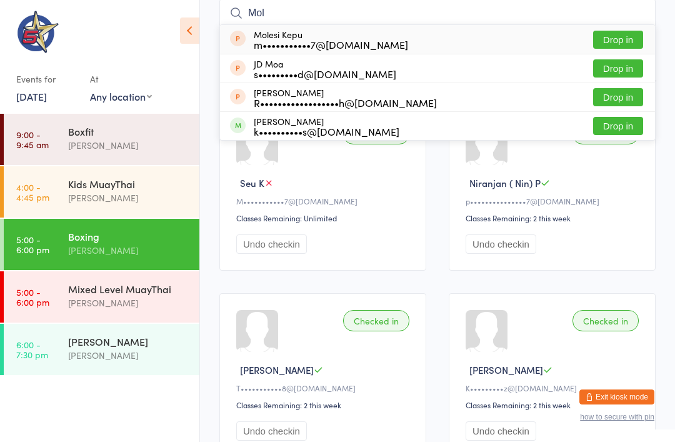
type input "Mol"
click at [444, 33] on div "Molesi Kepu m•••••••••••7@live.com Drop in" at bounding box center [437, 39] width 435 height 29
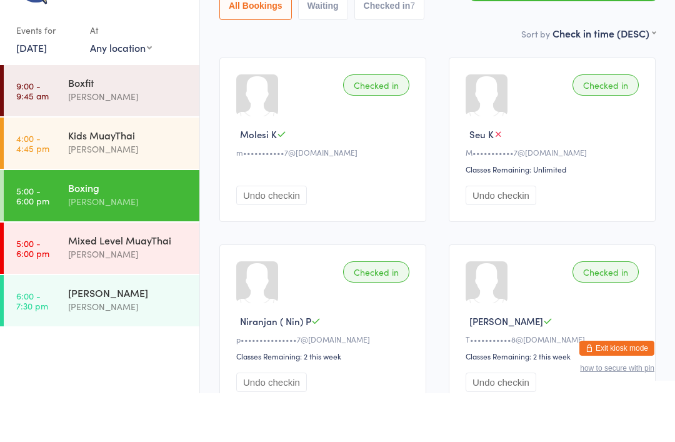
click at [151, 229] on div "Boxing" at bounding box center [128, 236] width 121 height 14
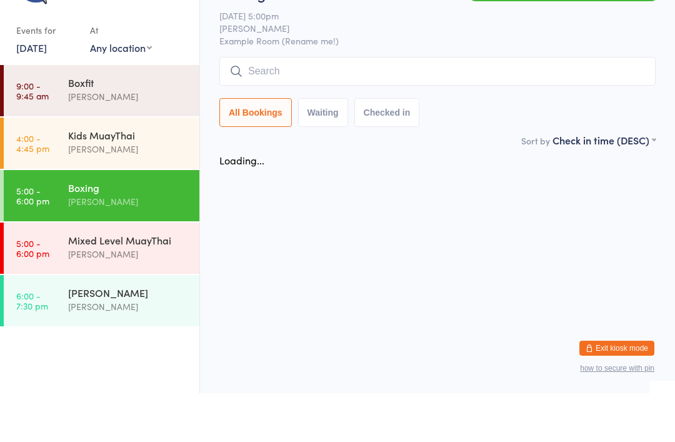
scroll to position [0, 0]
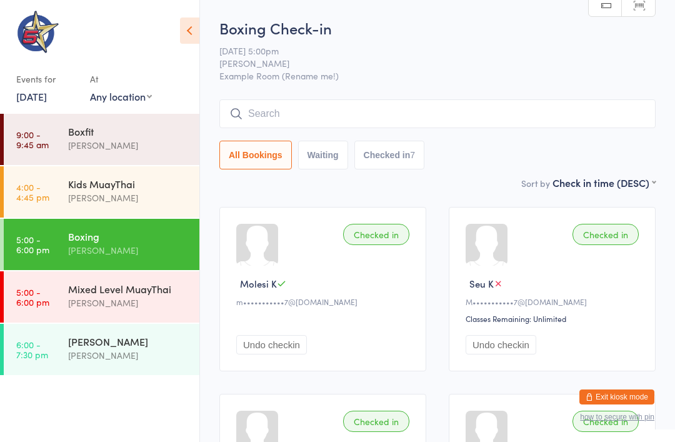
click at [115, 300] on div "[PERSON_NAME]" at bounding box center [128, 302] width 121 height 14
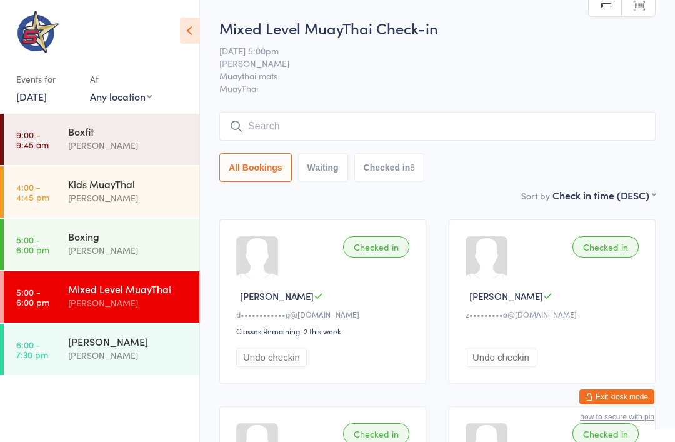
click at [560, 127] on input "search" at bounding box center [437, 126] width 436 height 29
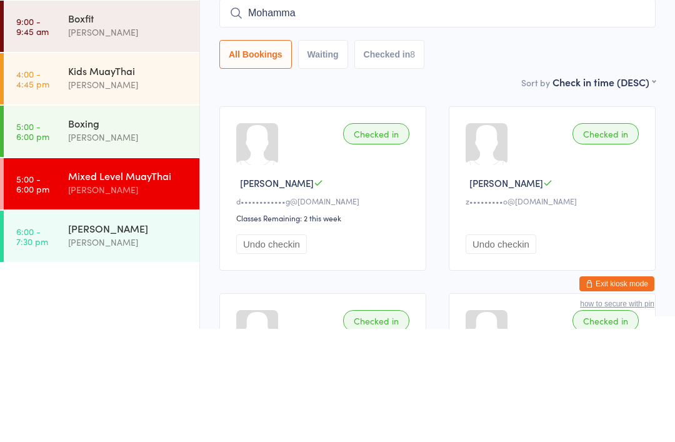
type input "Mohammad"
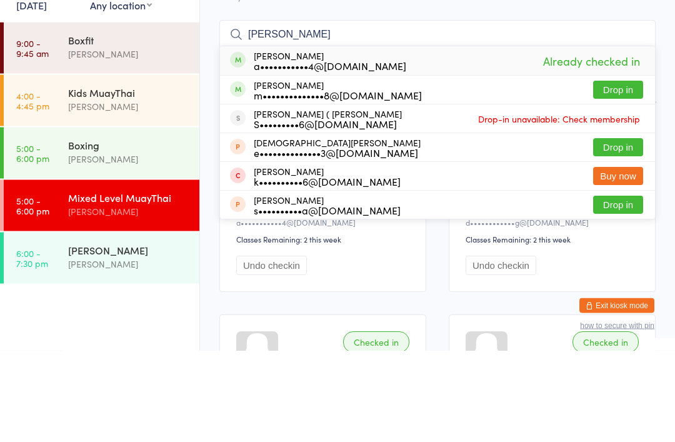
type input "Mohammad"
click at [617, 201] on span "Drop-in unavailable: Check membership" at bounding box center [559, 210] width 168 height 19
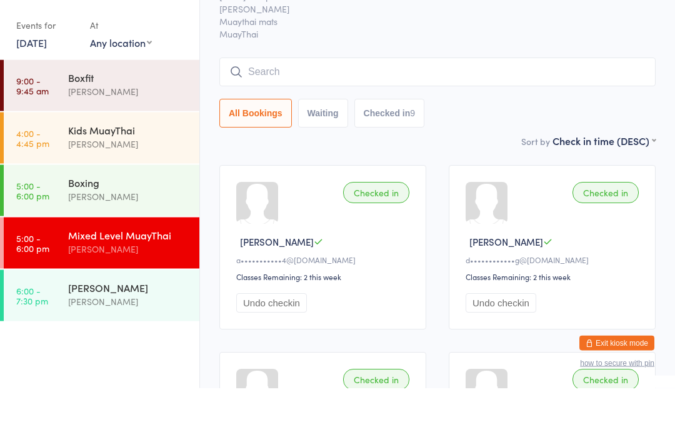
click at [530, 112] on input "search" at bounding box center [437, 126] width 436 height 29
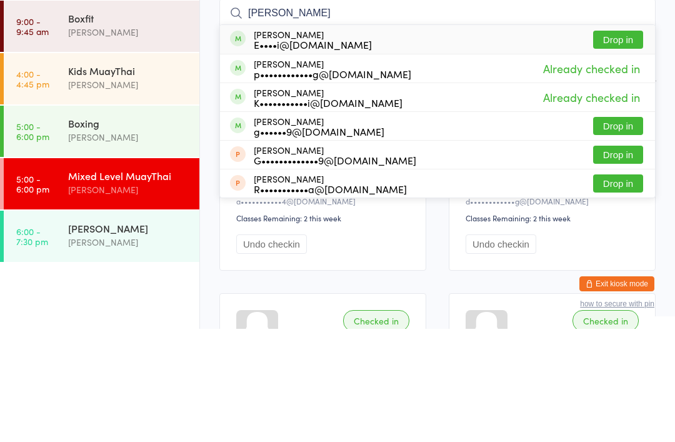
type input "Albert"
click at [618, 144] on button "Drop in" at bounding box center [618, 153] width 50 height 18
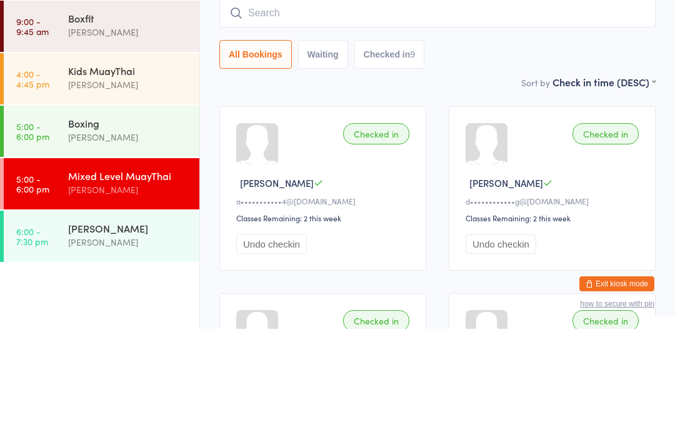
scroll to position [113, 0]
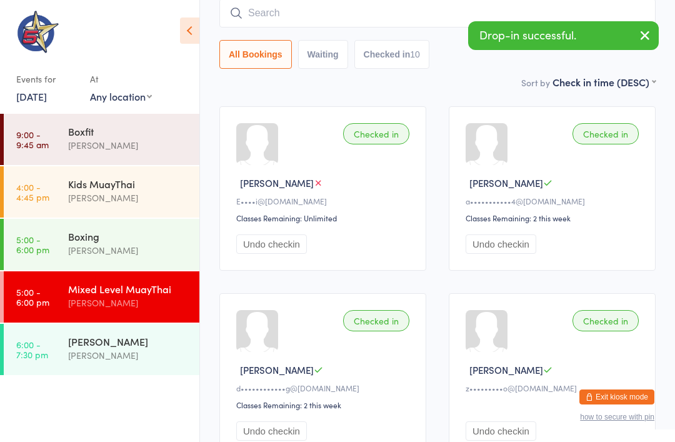
click at [267, 6] on input "search" at bounding box center [437, 13] width 436 height 29
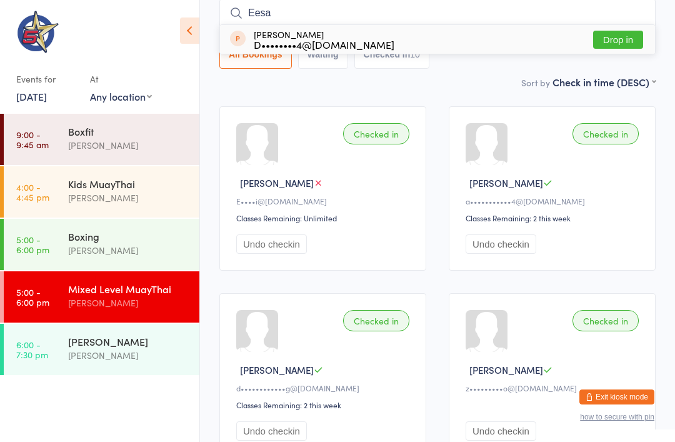
type input "Eesa"
click at [609, 42] on button "Drop in" at bounding box center [618, 40] width 50 height 18
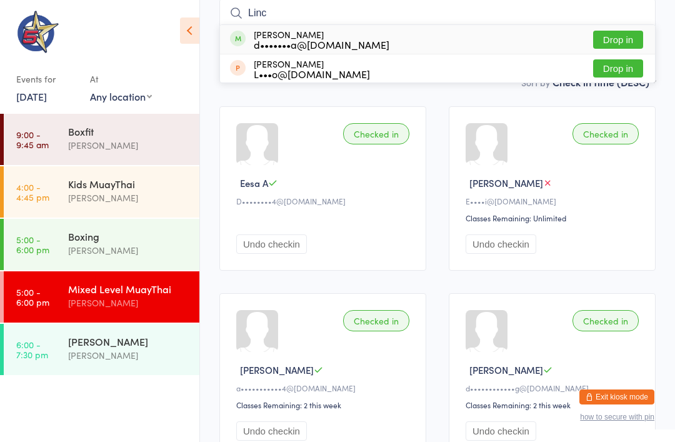
type input "Linc"
click at [314, 27] on div "Lincoln Smith d•••••••a@gmail.com Drop in" at bounding box center [437, 39] width 435 height 29
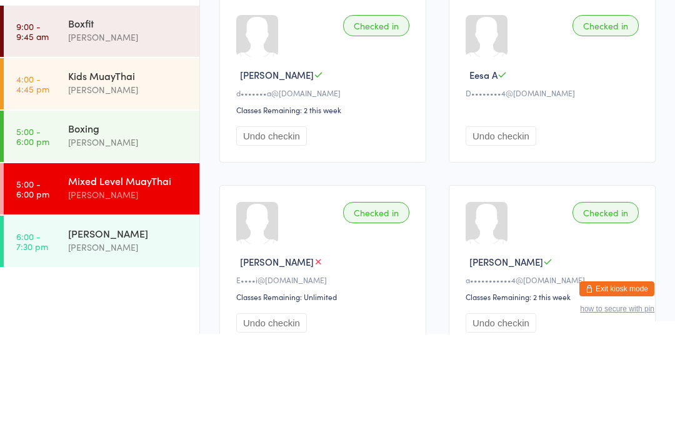
click at [137, 243] on div "[PERSON_NAME]" at bounding box center [128, 250] width 121 height 14
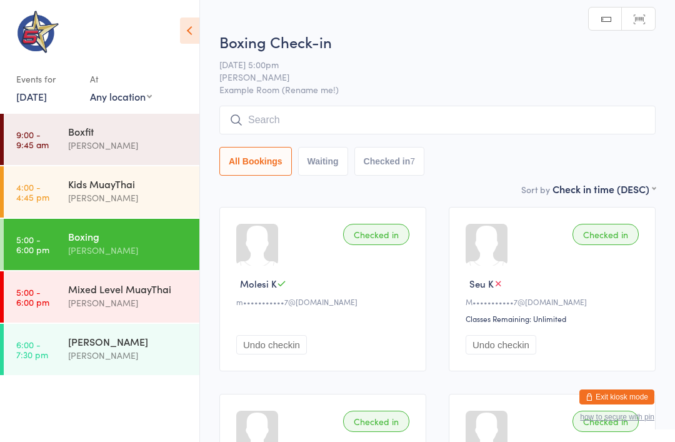
click at [447, 128] on input "search" at bounding box center [437, 120] width 436 height 29
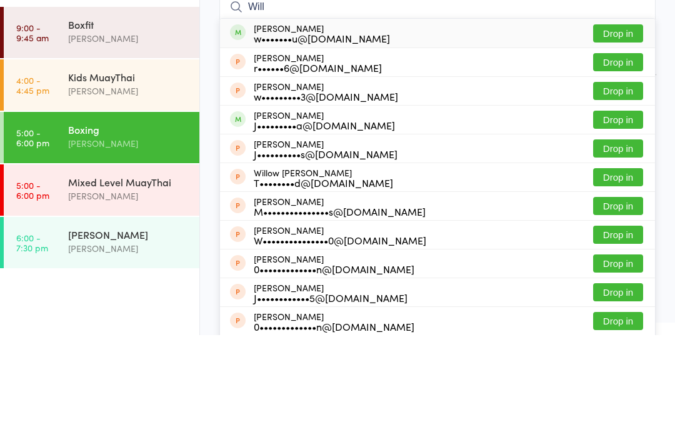
type input "Will"
click at [631, 131] on button "Drop in" at bounding box center [618, 140] width 50 height 18
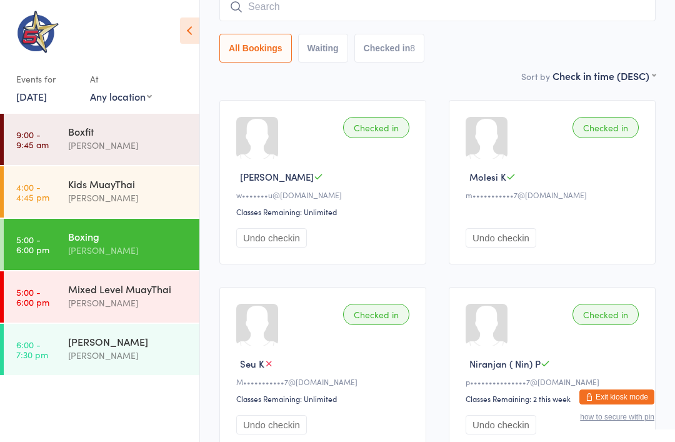
click at [271, 13] on input "search" at bounding box center [437, 7] width 436 height 29
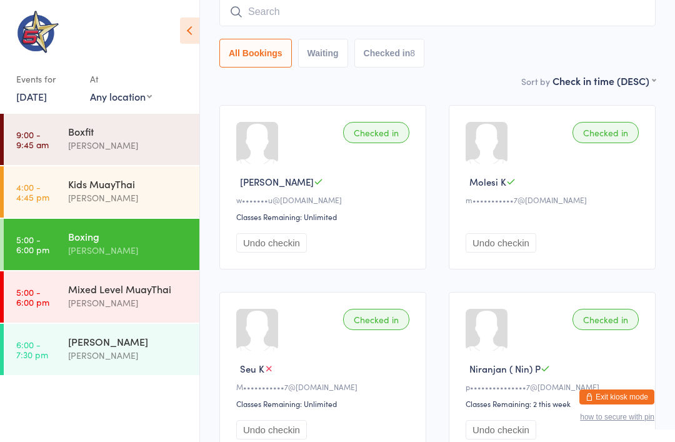
scroll to position [101, 0]
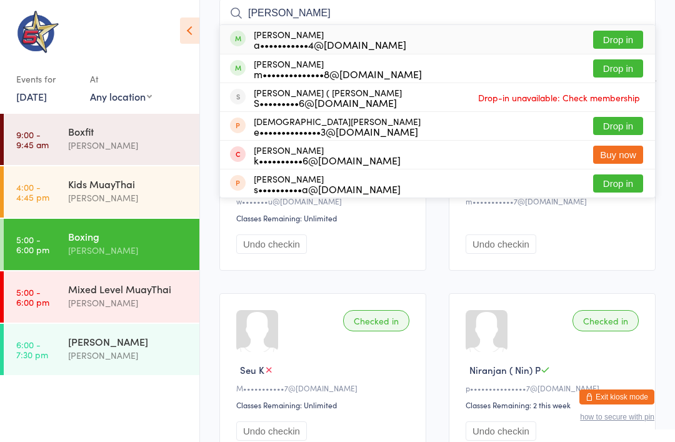
type input "Mohammad"
click at [598, 36] on button "Drop in" at bounding box center [618, 40] width 50 height 18
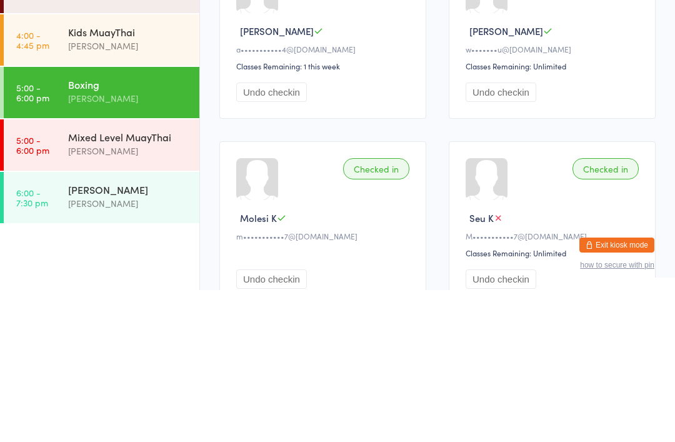
click at [124, 334] on div "[PERSON_NAME]" at bounding box center [128, 341] width 121 height 14
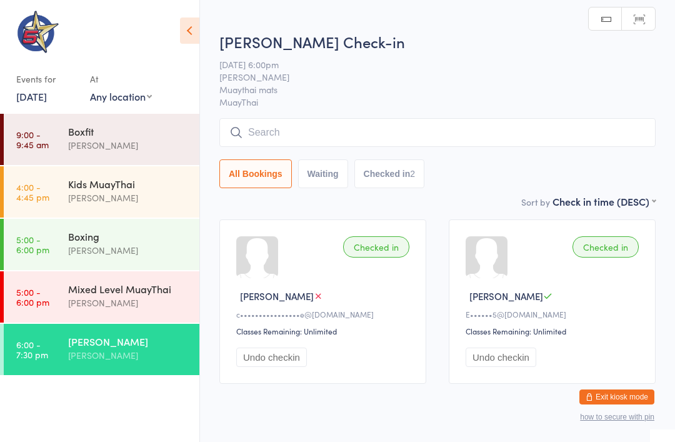
click at [311, 134] on input "search" at bounding box center [437, 132] width 436 height 29
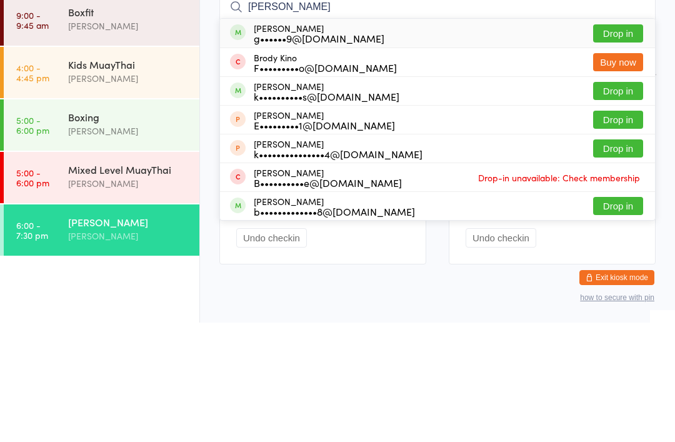
type input "Brodie"
click at [632, 144] on button "Drop in" at bounding box center [618, 153] width 50 height 18
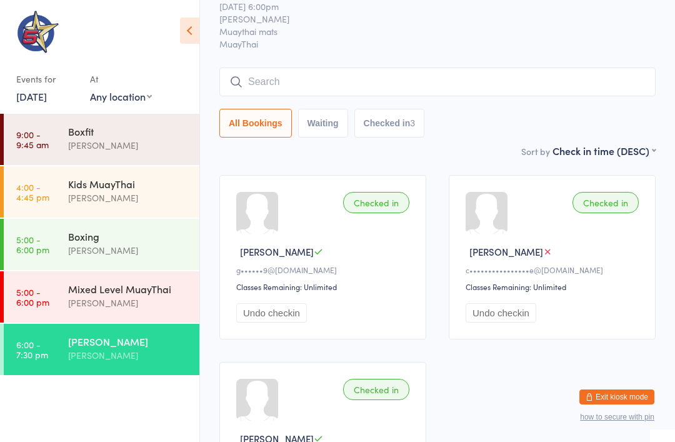
click at [106, 288] on div "Mixed Level MuayThai" at bounding box center [128, 289] width 121 height 14
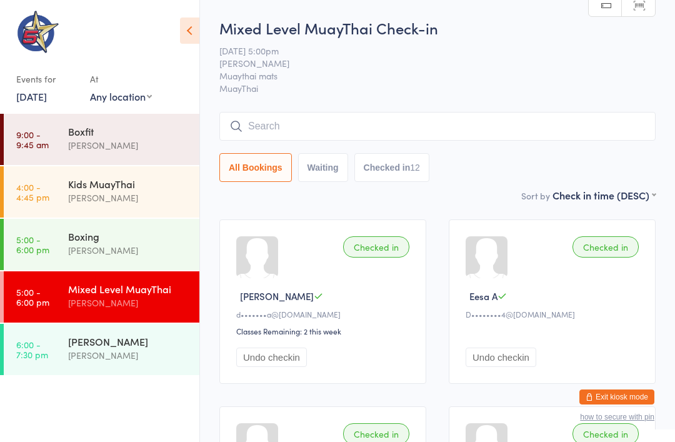
click at [62, 246] on link "5:00 - 6:00 pm Boxing Kim Townsend" at bounding box center [102, 244] width 196 height 51
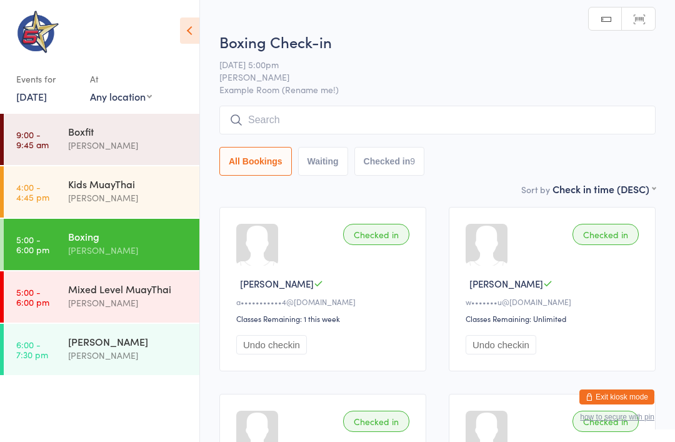
click at [240, 110] on input "search" at bounding box center [437, 120] width 436 height 29
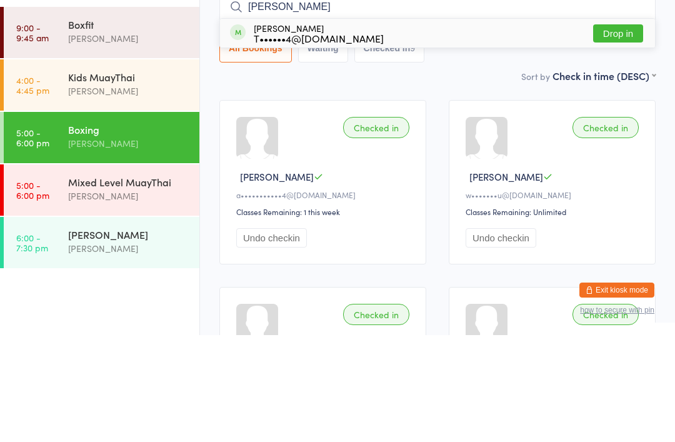
type input "Travis"
click at [603, 131] on button "Drop in" at bounding box center [618, 140] width 50 height 18
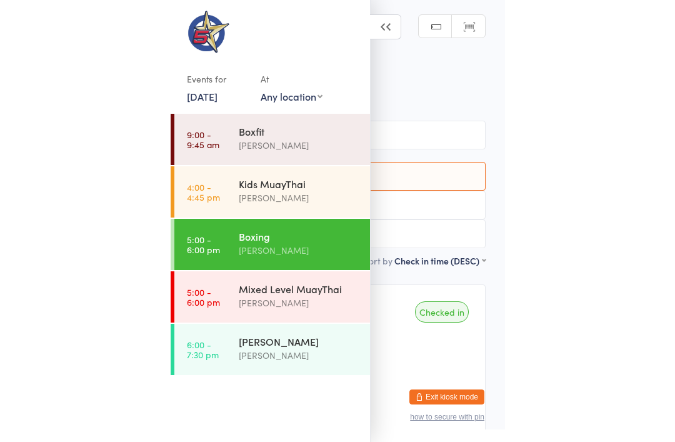
scroll to position [107, 0]
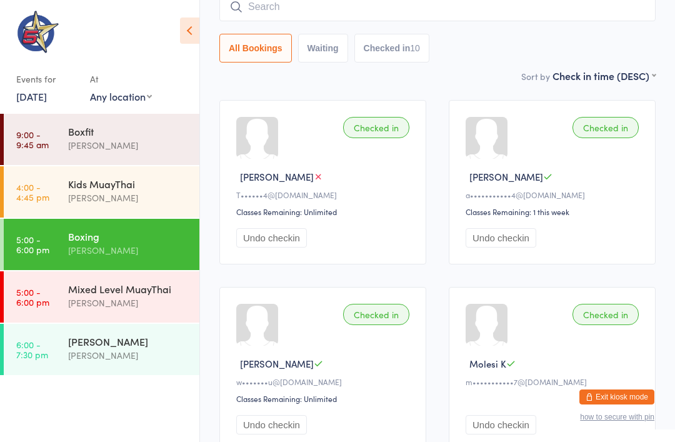
click at [79, 342] on div "[PERSON_NAME]" at bounding box center [128, 341] width 121 height 14
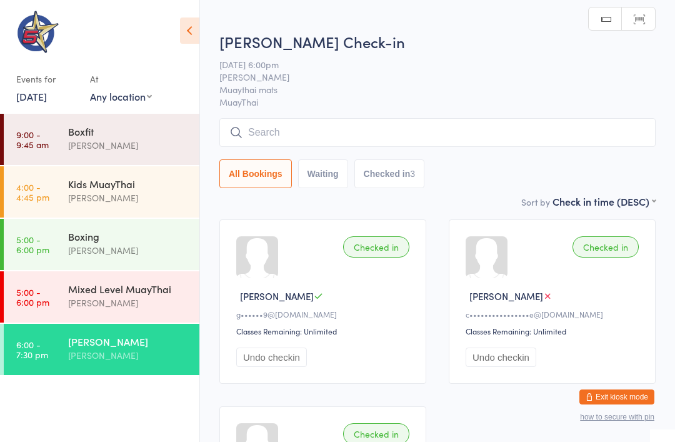
click at [494, 126] on input "search" at bounding box center [437, 132] width 436 height 29
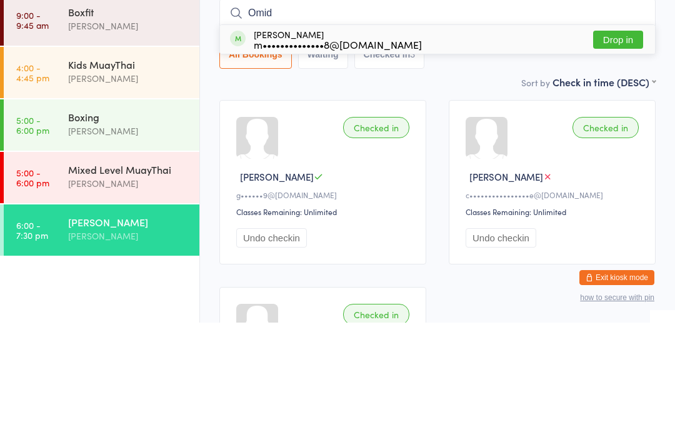
type input "Omid"
click at [625, 150] on button "Drop in" at bounding box center [618, 159] width 50 height 18
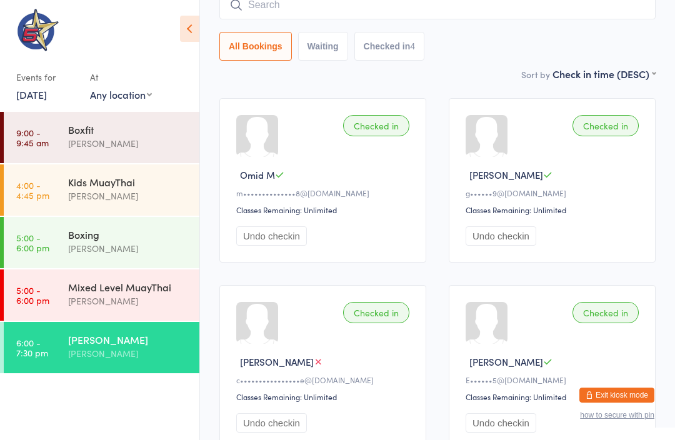
scroll to position [119, 0]
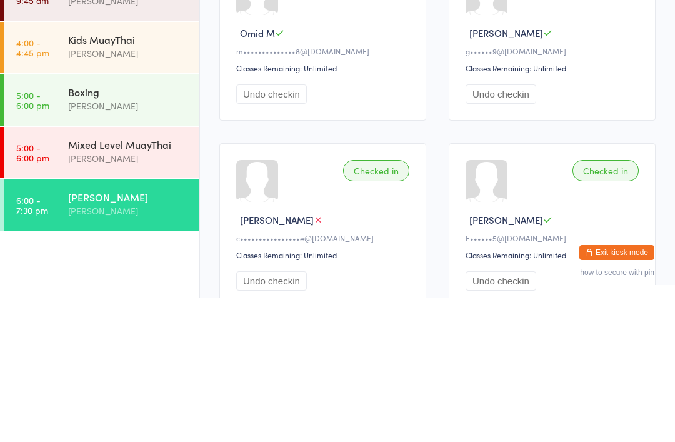
click at [135, 243] on div "[PERSON_NAME]" at bounding box center [128, 250] width 121 height 14
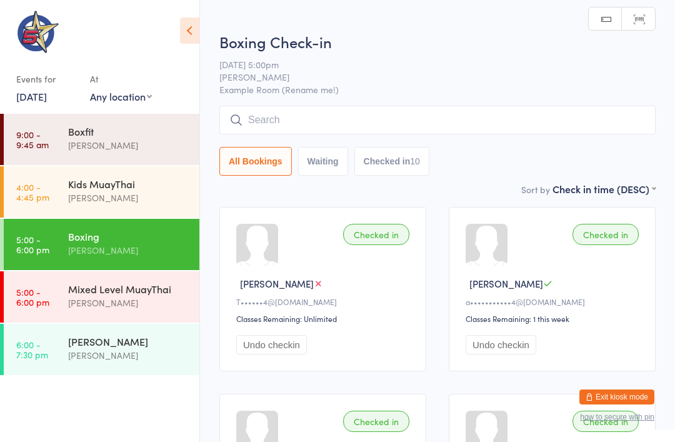
click at [359, 121] on input "search" at bounding box center [437, 120] width 436 height 29
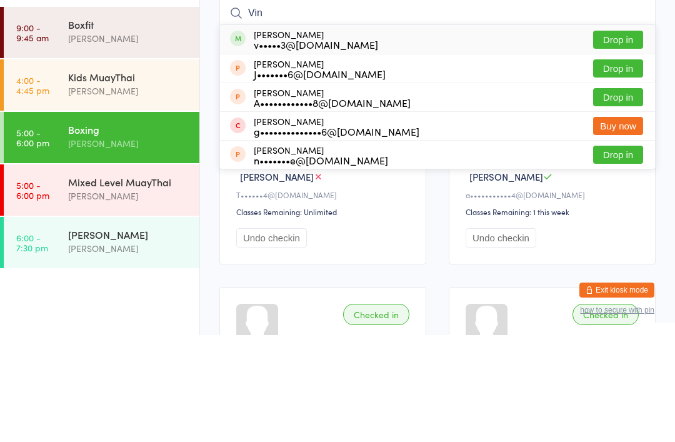
type input "Vin"
click at [611, 137] on button "Drop in" at bounding box center [618, 146] width 50 height 18
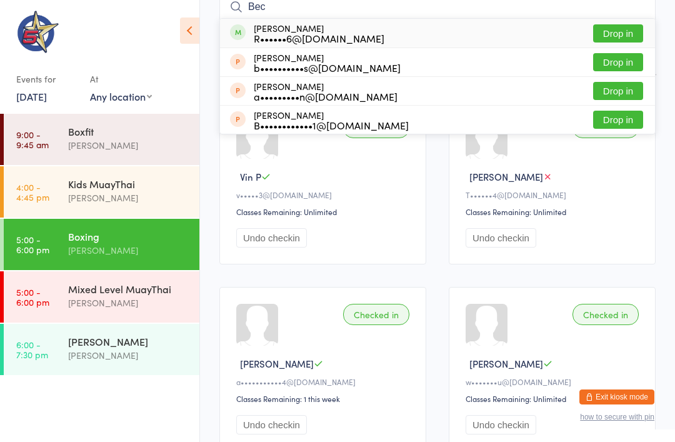
type input "Bec"
click at [340, 37] on div "R••••••6@gmail.com" at bounding box center [319, 38] width 131 height 10
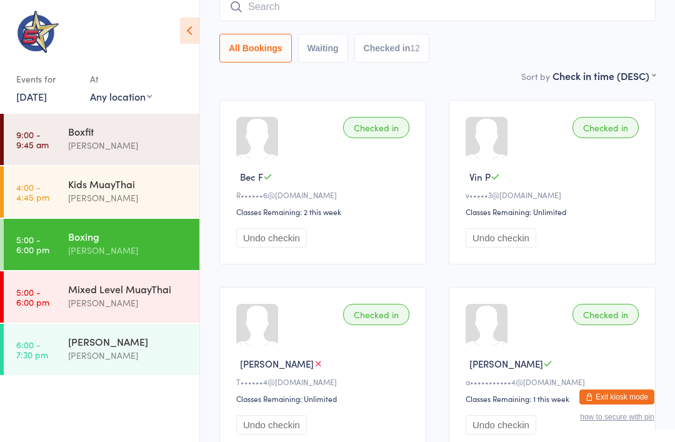
click at [71, 350] on div "[PERSON_NAME]" at bounding box center [128, 355] width 121 height 14
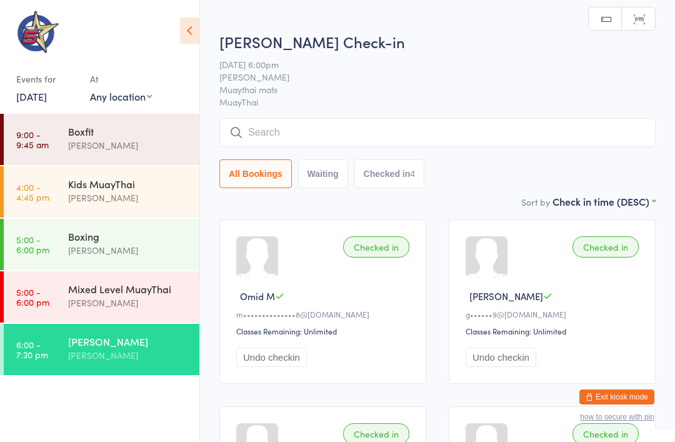
click at [488, 120] on input "search" at bounding box center [437, 132] width 436 height 29
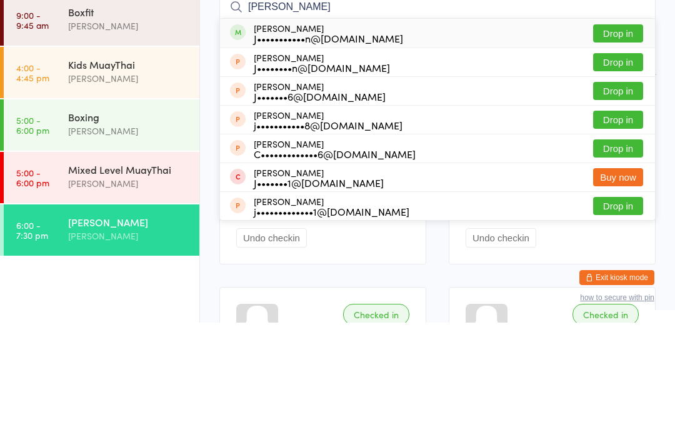
type input "Jake"
click at [628, 144] on button "Drop in" at bounding box center [618, 153] width 50 height 18
